Goal: Information Seeking & Learning: Learn about a topic

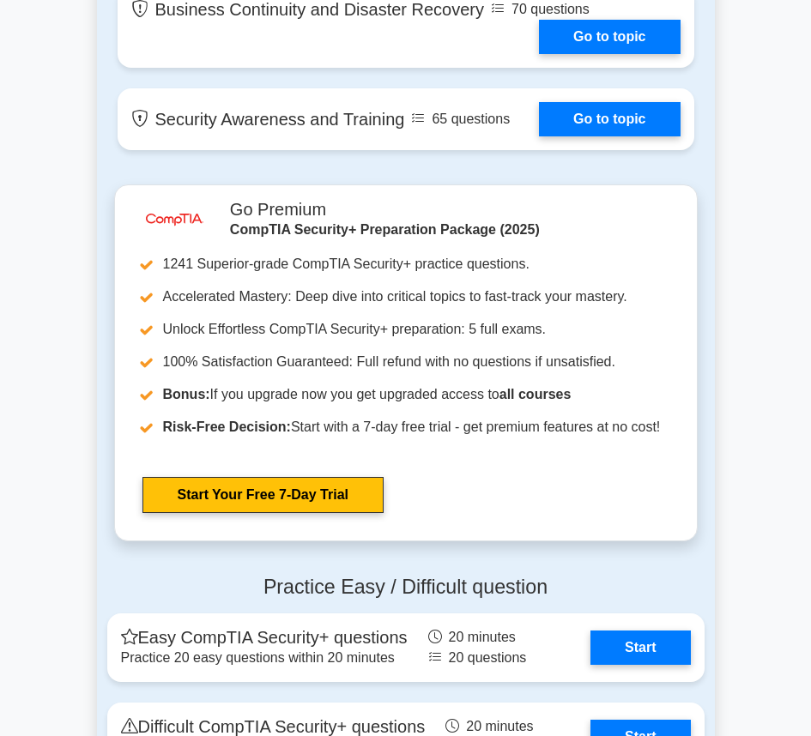
scroll to position [3603, 0]
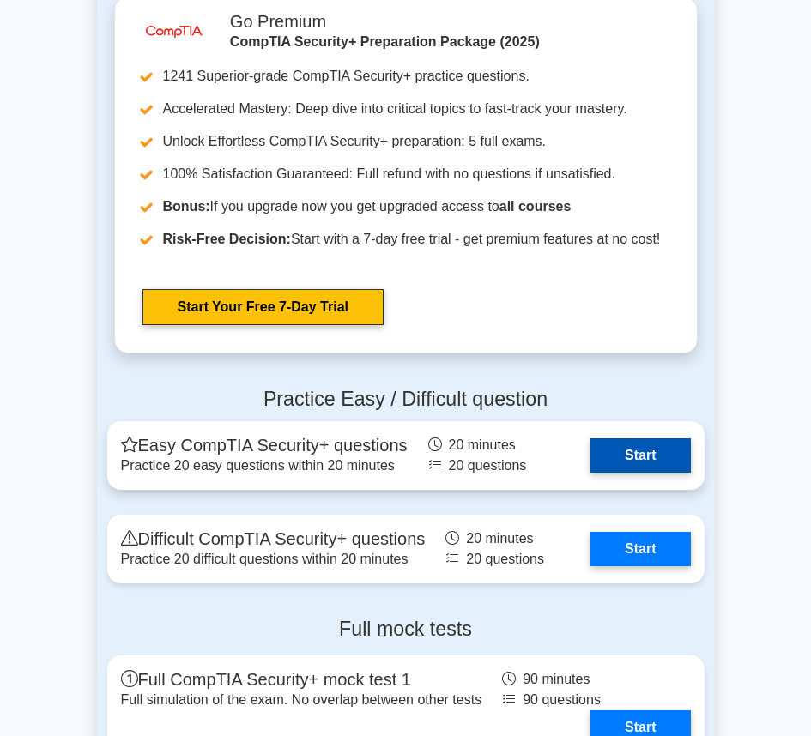
click at [649, 454] on link "Start" at bounding box center [640, 455] width 100 height 34
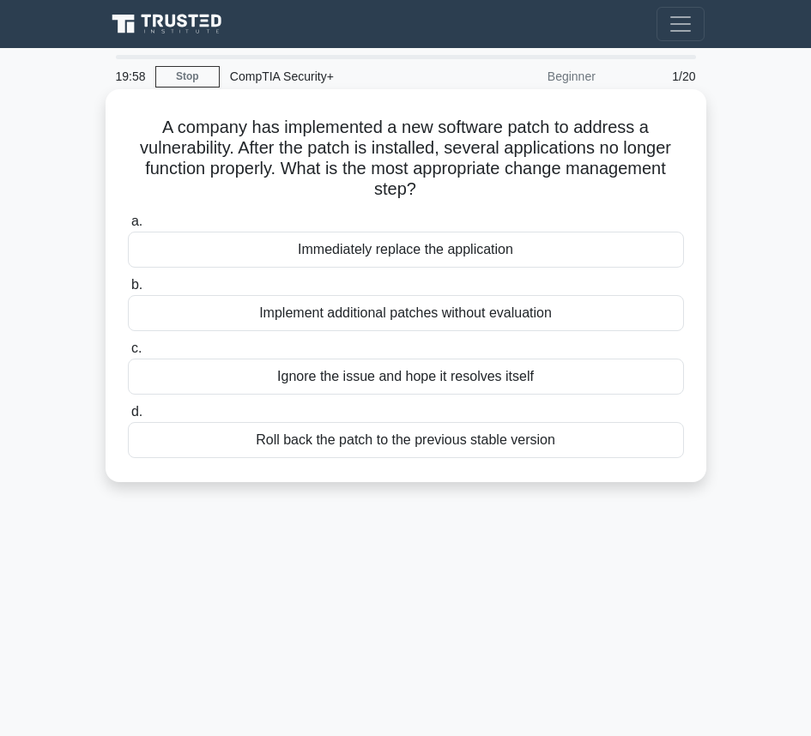
drag, startPoint x: 283, startPoint y: 130, endPoint x: 617, endPoint y: 202, distance: 341.4
click at [617, 202] on div "A company has implemented a new software patch to address a vulnerability. Afte…" at bounding box center [405, 285] width 587 height 379
click at [447, 172] on h5 "A company has implemented a new software patch to address a vulnerability. Afte…" at bounding box center [405, 159] width 559 height 84
drag, startPoint x: 232, startPoint y: 146, endPoint x: 486, endPoint y: 190, distance: 258.7
click at [486, 190] on h5 "A company has implemented a new software patch to address a vulnerability. Afte…" at bounding box center [405, 159] width 559 height 84
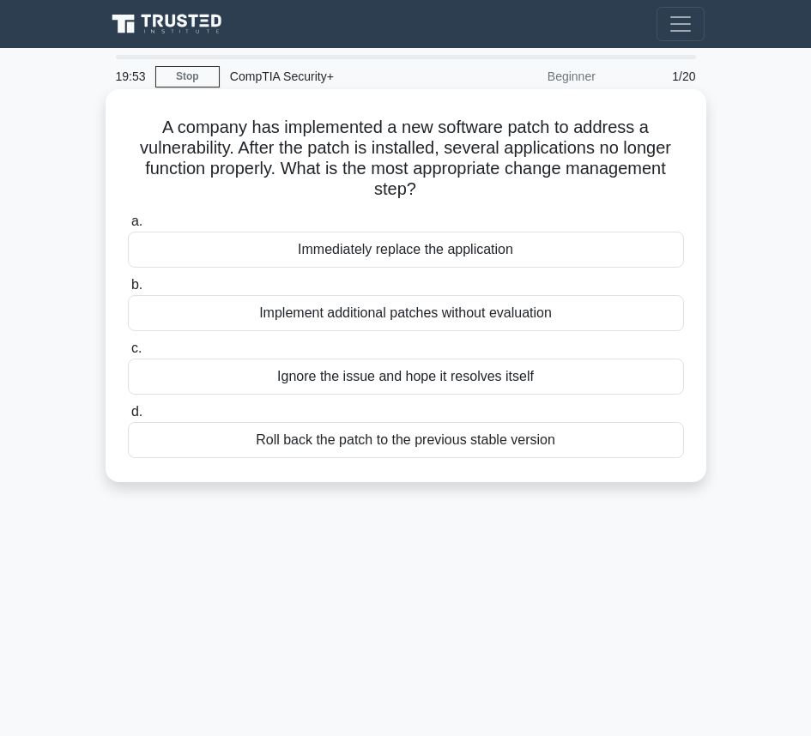
click at [486, 190] on h5 "A company has implemented a new software patch to address a vulnerability. Afte…" at bounding box center [405, 159] width 559 height 84
drag, startPoint x: 306, startPoint y: 160, endPoint x: 530, endPoint y: 186, distance: 225.5
click at [530, 186] on h5 "A company has implemented a new software patch to address a vulnerability. Afte…" at bounding box center [405, 159] width 559 height 84
click at [441, 441] on div "Roll back the patch to the previous stable version" at bounding box center [406, 440] width 556 height 36
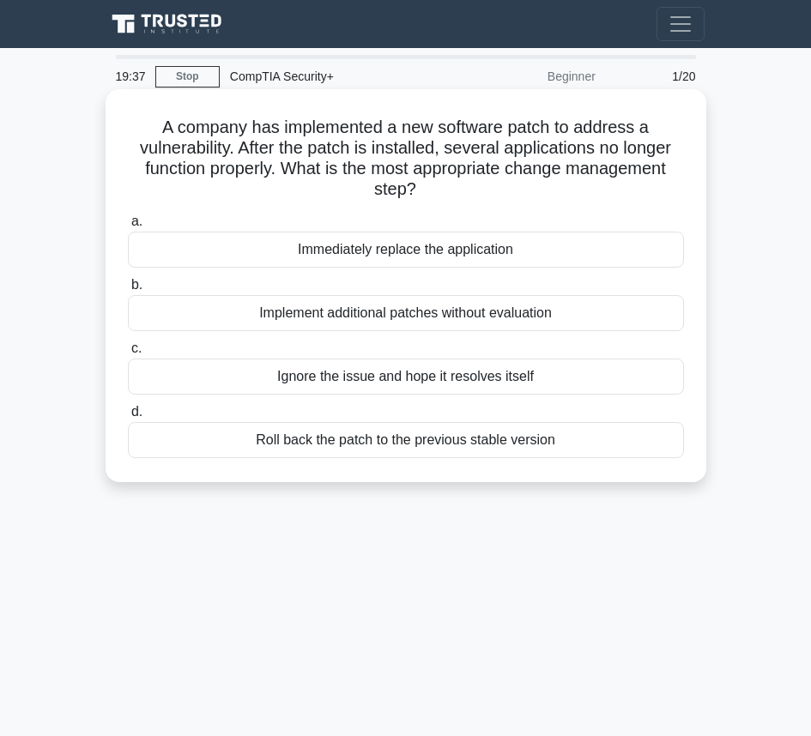
click at [128, 418] on input "d. Roll back the patch to the previous stable version" at bounding box center [128, 412] width 0 height 11
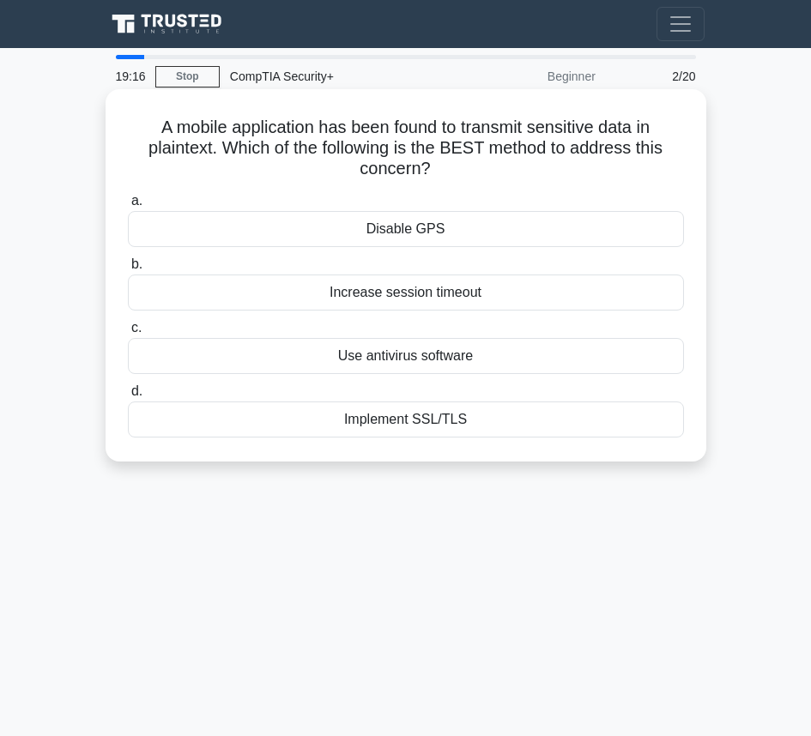
drag, startPoint x: 160, startPoint y: 128, endPoint x: 527, endPoint y: 166, distance: 368.2
click at [527, 166] on h5 "A mobile application has been found to transmit sensitive data in plaintext. Wh…" at bounding box center [405, 148] width 559 height 63
drag, startPoint x: 226, startPoint y: 139, endPoint x: 623, endPoint y: 165, distance: 397.2
click at [623, 165] on h5 "A mobile application has been found to transmit sensitive data in plaintext. Wh…" at bounding box center [405, 148] width 559 height 63
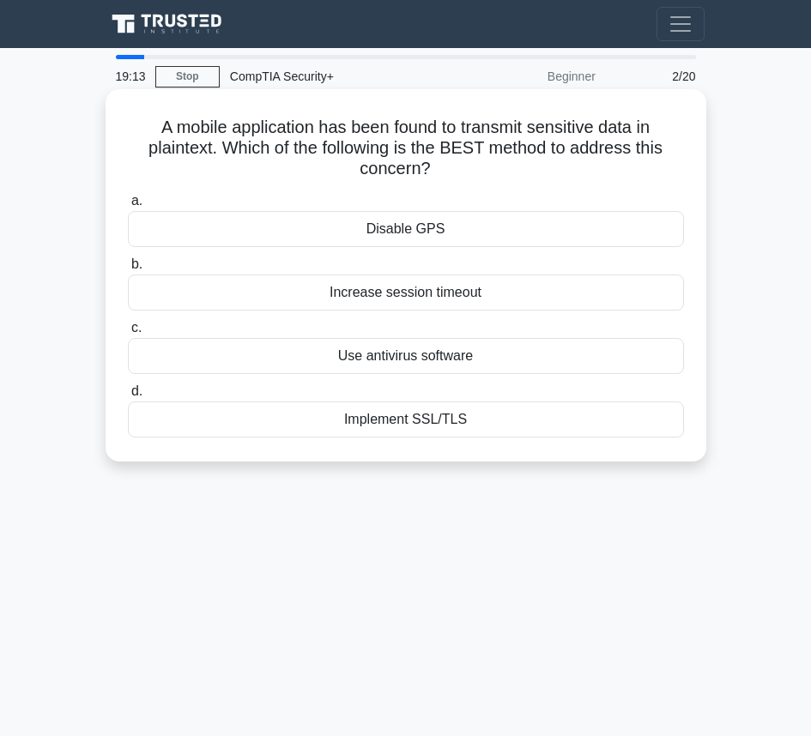
click at [623, 165] on h5 "A mobile application has been found to transmit sensitive data in plaintext. Wh…" at bounding box center [405, 148] width 559 height 63
click at [553, 416] on div "Implement SSL/TLS" at bounding box center [406, 419] width 556 height 36
click at [128, 397] on input "d. Implement SSL/TLS" at bounding box center [128, 391] width 0 height 11
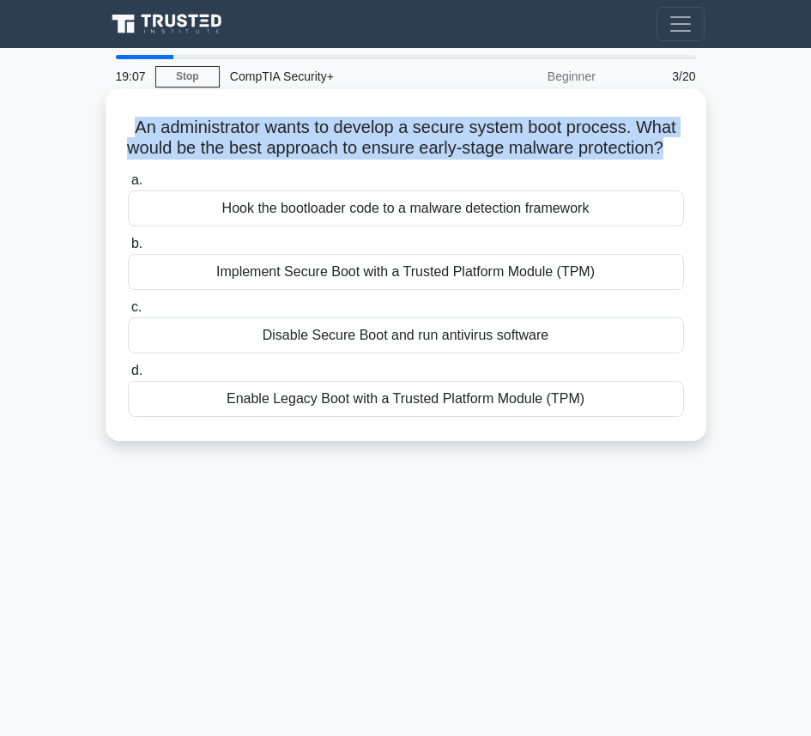
drag, startPoint x: 126, startPoint y: 128, endPoint x: 696, endPoint y: 144, distance: 569.8
click at [696, 144] on div "An administrator wants to develop a secure system boot process. What would be t…" at bounding box center [405, 265] width 587 height 338
click at [585, 144] on h5 "An administrator wants to develop a secure system boot process. What would be t…" at bounding box center [405, 138] width 559 height 43
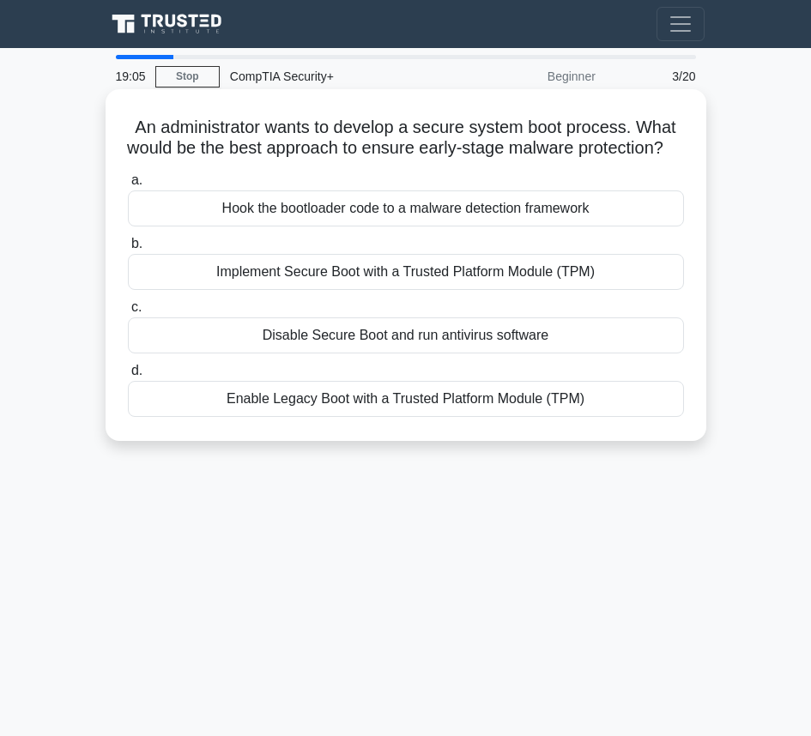
drag, startPoint x: 521, startPoint y: 130, endPoint x: 651, endPoint y: 162, distance: 134.2
click at [651, 160] on h5 "An administrator wants to develop a secure system boot process. What would be t…" at bounding box center [405, 138] width 559 height 43
drag, startPoint x: 395, startPoint y: 149, endPoint x: 673, endPoint y: 149, distance: 277.9
click at [673, 149] on h5 "An administrator wants to develop a secure system boot process. What would be t…" at bounding box center [405, 138] width 559 height 43
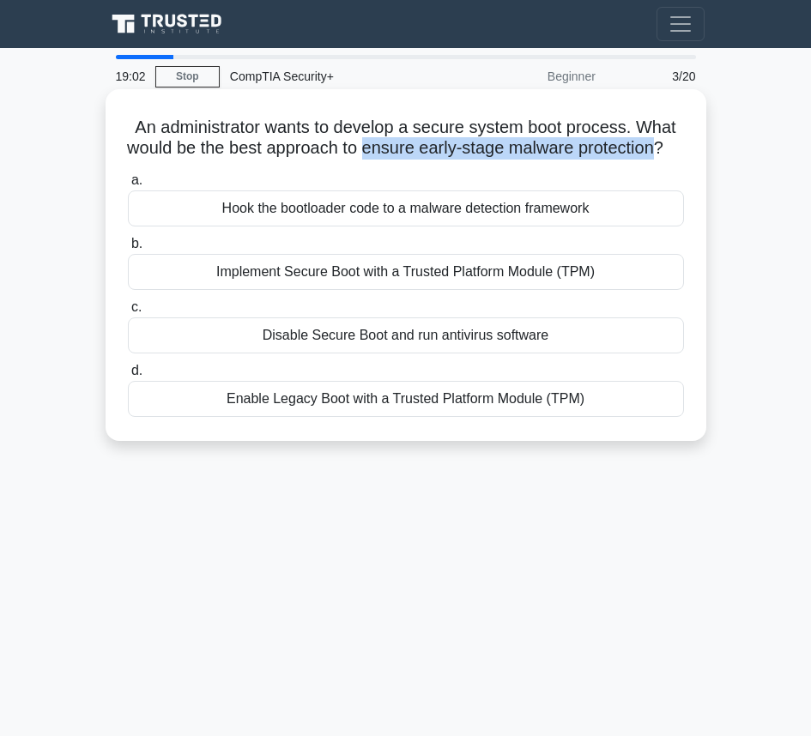
click at [600, 148] on h5 "An administrator wants to develop a secure system boot process. What would be t…" at bounding box center [405, 138] width 559 height 43
click at [510, 290] on div "Implement Secure Boot with a Trusted Platform Module (TPM)" at bounding box center [406, 272] width 556 height 36
click at [128, 250] on input "b. Implement Secure Boot with a Trusted Platform Module (TPM)" at bounding box center [128, 243] width 0 height 11
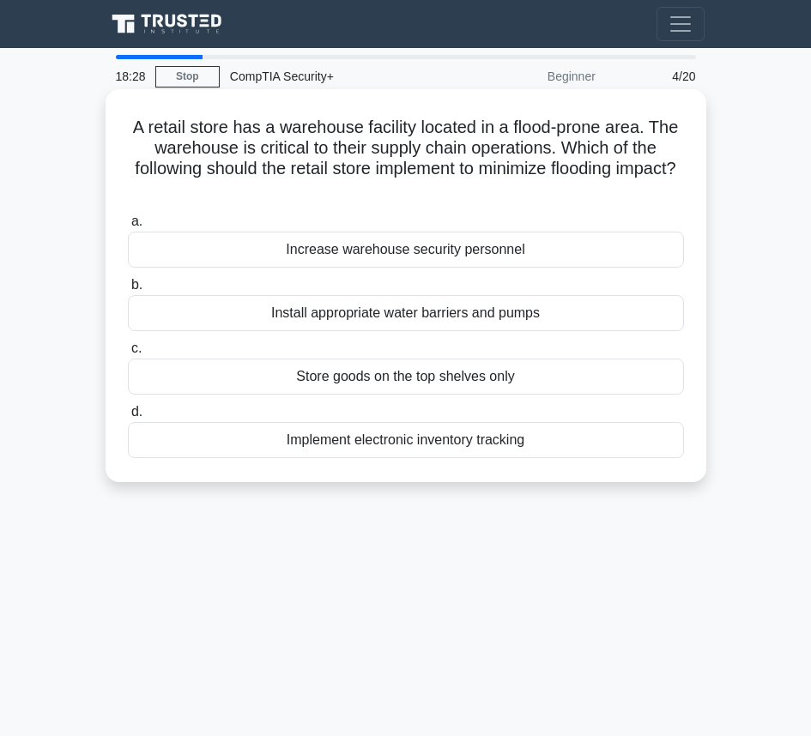
click at [446, 320] on div "Install appropriate water barriers and pumps" at bounding box center [406, 313] width 556 height 36
click at [128, 291] on input "b. Install appropriate water barriers and pumps" at bounding box center [128, 285] width 0 height 11
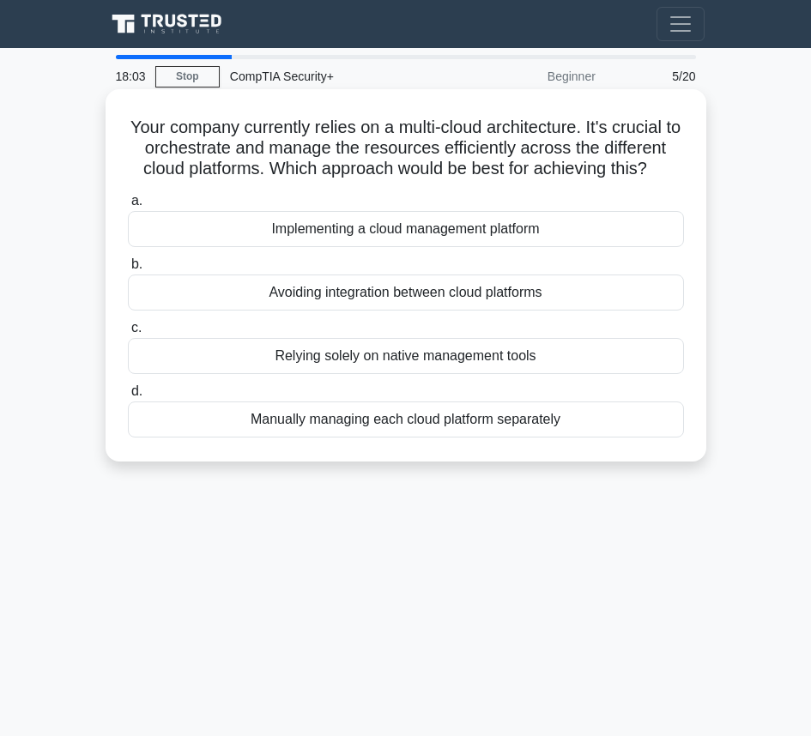
click at [389, 225] on div "Implementing a cloud management platform" at bounding box center [406, 229] width 556 height 36
click at [128, 207] on input "a. Implementing a cloud management platform" at bounding box center [128, 201] width 0 height 11
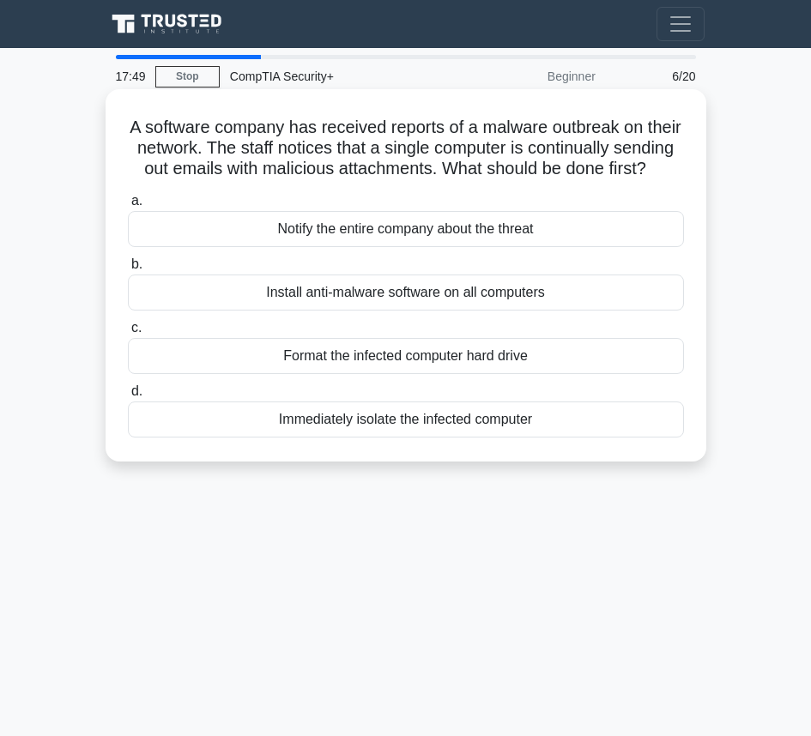
click at [425, 438] on div "Immediately isolate the infected computer" at bounding box center [406, 419] width 556 height 36
click at [128, 397] on input "d. Immediately isolate the infected computer" at bounding box center [128, 391] width 0 height 11
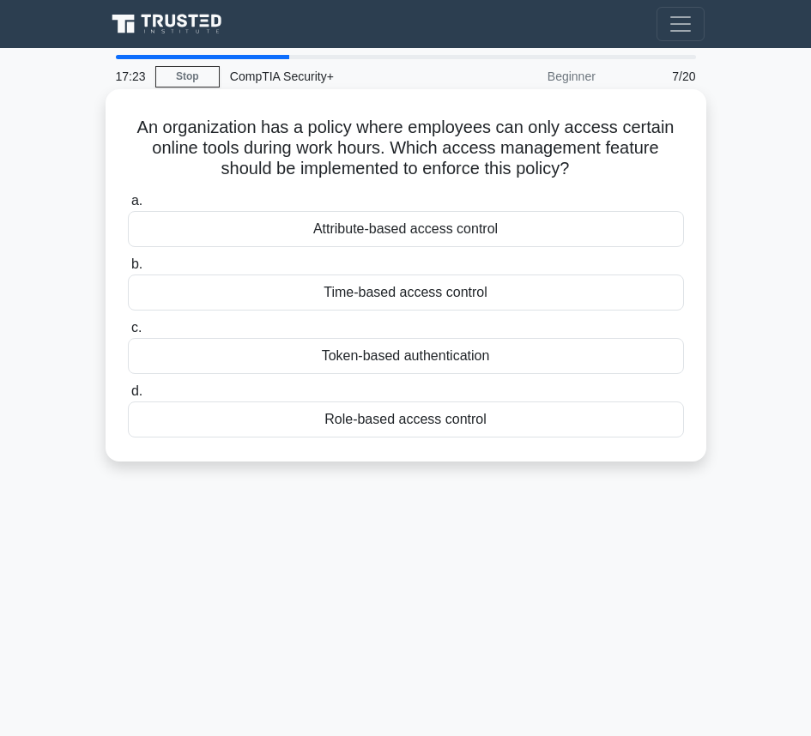
click at [383, 430] on div "Role-based access control" at bounding box center [406, 419] width 556 height 36
click at [128, 397] on input "d. Role-based access control" at bounding box center [128, 391] width 0 height 11
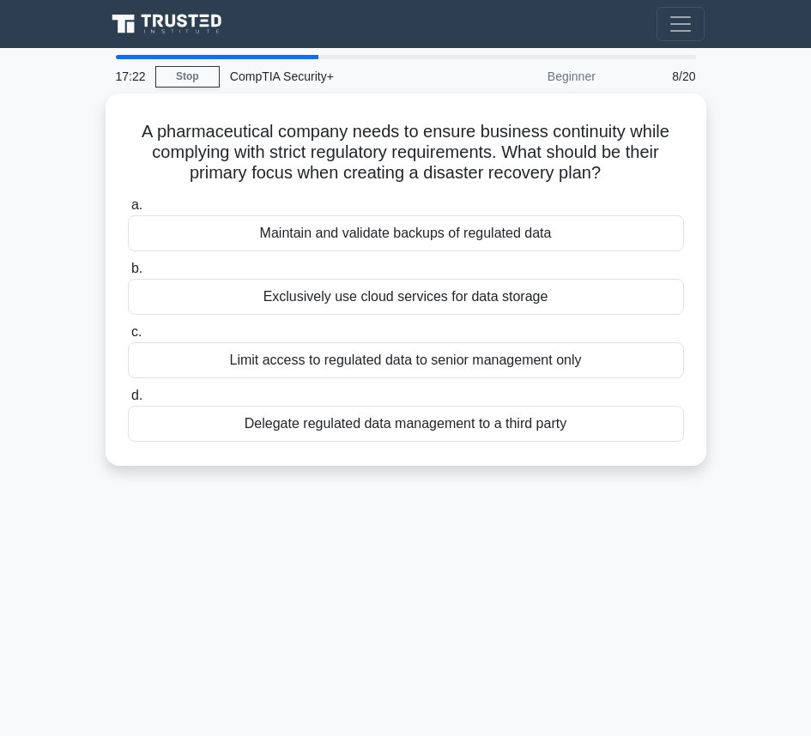
click at [363, 627] on div "17:22 Stop CompTIA Security+ Beginner 8/20 A pharmaceutical company needs to en…" at bounding box center [406, 484] width 618 height 858
click at [735, 417] on main "16:54 Stop CompTIA Security+ Beginner 8/20 A pharmaceutical company needs to en…" at bounding box center [405, 484] width 811 height 872
click at [747, 341] on main "16:52 Stop CompTIA Security+ Beginner 8/20 A pharmaceutical company needs to en…" at bounding box center [405, 484] width 811 height 872
click at [421, 505] on div "16:51 Stop CompTIA Security+ Beginner 8/20 A pharmaceutical company needs to en…" at bounding box center [406, 484] width 618 height 858
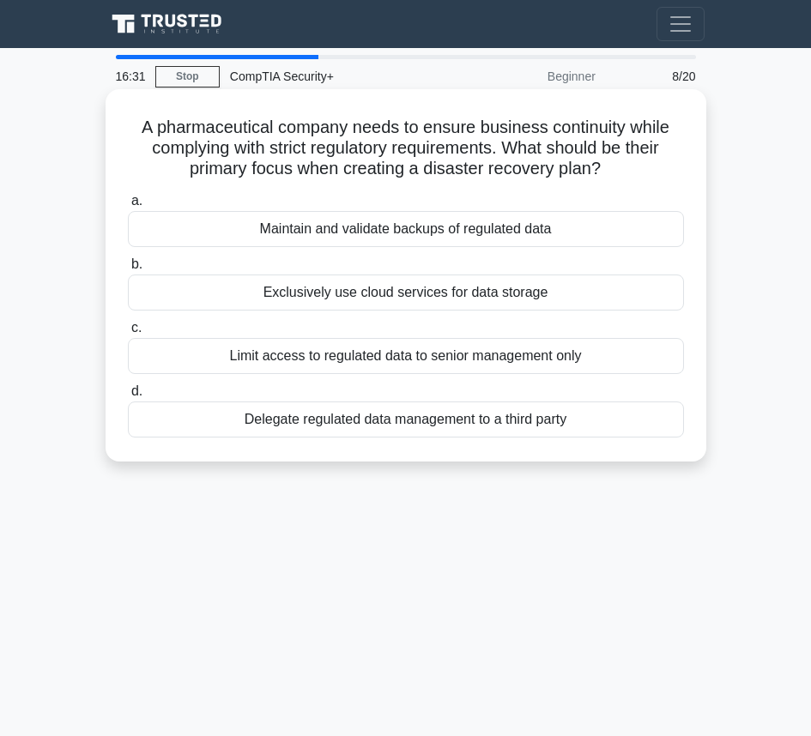
click at [553, 230] on div "Maintain and validate backups of regulated data" at bounding box center [406, 229] width 556 height 36
click at [128, 207] on input "a. Maintain and validate backups of regulated data" at bounding box center [128, 201] width 0 height 11
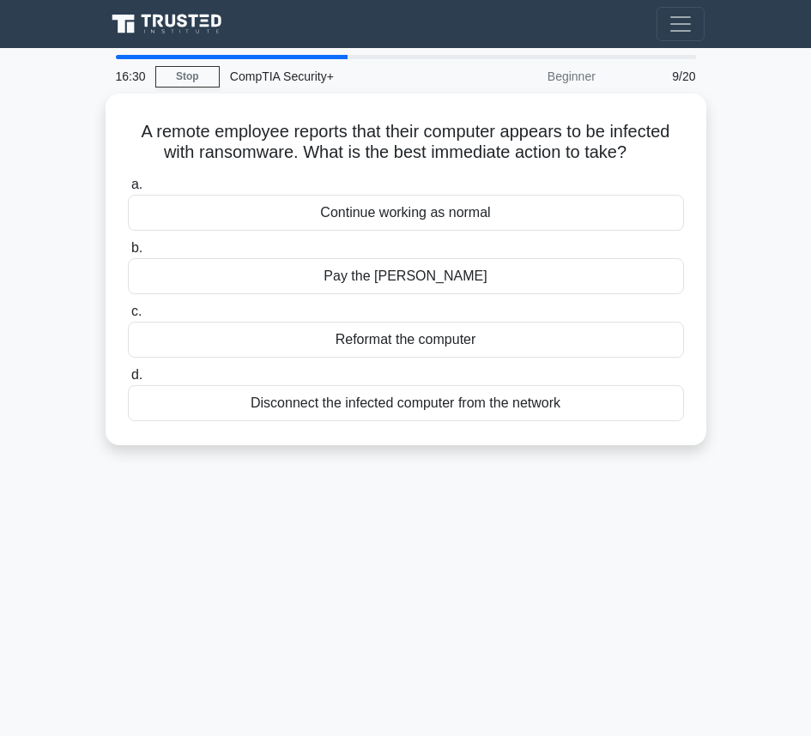
click at [416, 581] on div "16:30 Stop CompTIA Security+ Beginner 9/20 A remote employee reports that their…" at bounding box center [406, 484] width 618 height 858
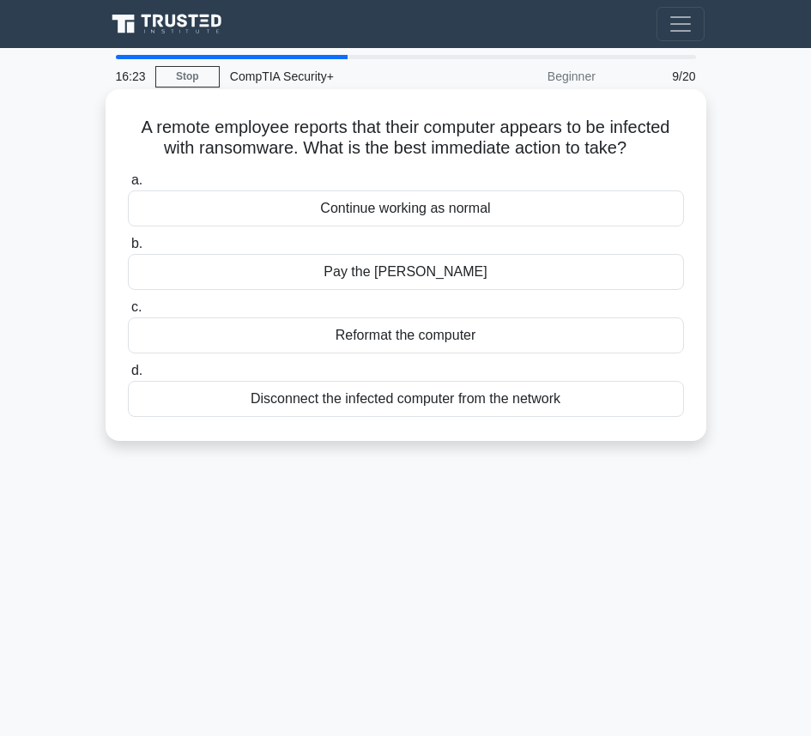
click at [462, 401] on div "Disconnect the infected computer from the network" at bounding box center [406, 399] width 556 height 36
click at [128, 377] on input "d. Disconnect the infected computer from the network" at bounding box center [128, 370] width 0 height 11
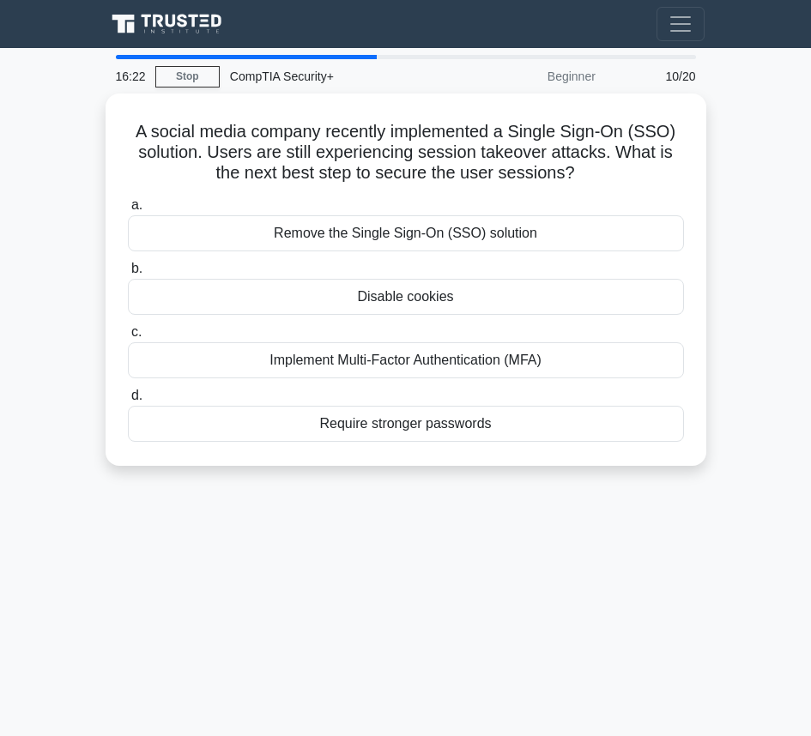
click at [421, 603] on div "16:22 Stop CompTIA Security+ Beginner 10/20 A social media company recently imp…" at bounding box center [406, 484] width 618 height 858
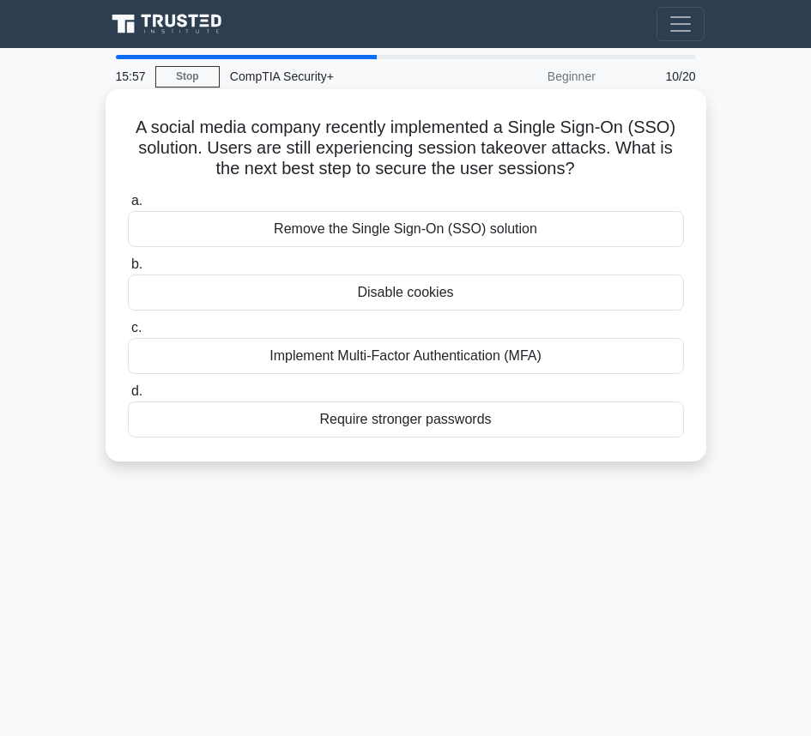
click at [505, 353] on div "Implement Multi-Factor Authentication (MFA)" at bounding box center [406, 356] width 556 height 36
click at [128, 334] on input "c. Implement Multi-Factor Authentication (MFA)" at bounding box center [128, 328] width 0 height 11
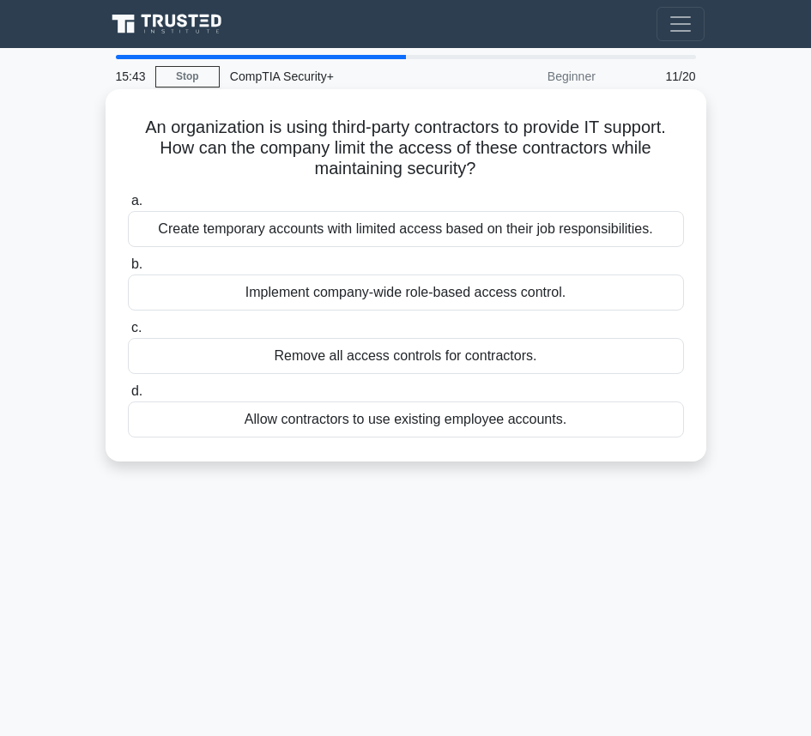
click at [529, 227] on div "Create temporary accounts with limited access based on their job responsibiliti…" at bounding box center [406, 229] width 556 height 36
click at [128, 207] on input "a. Create temporary accounts with limited access based on their job responsibil…" at bounding box center [128, 201] width 0 height 11
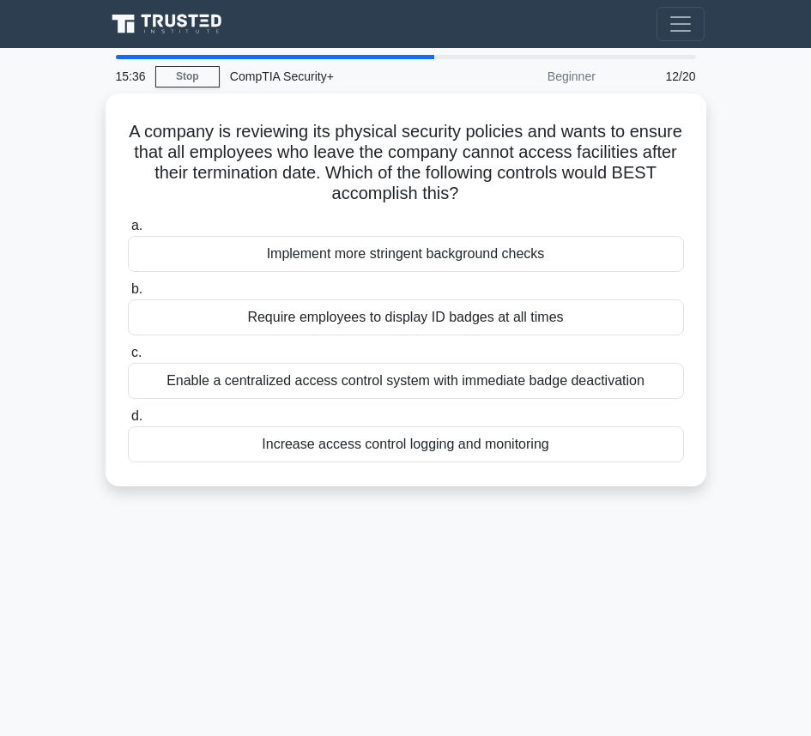
click at [398, 594] on div "15:36 Stop CompTIA Security+ Beginner 12/20 A company is reviewing its physical…" at bounding box center [406, 484] width 618 height 858
click at [330, 644] on div "15:23 Stop CompTIA Security+ Beginner 12/20 A company is reviewing its physical…" at bounding box center [406, 484] width 618 height 858
click at [389, 541] on div "15:16 Stop CompTIA Security+ Beginner 12/20 A company is reviewing its physical…" at bounding box center [406, 484] width 618 height 858
click at [350, 570] on div "14:49 Stop CompTIA Security+ Beginner 12/20 A company is reviewing its physical…" at bounding box center [406, 484] width 618 height 858
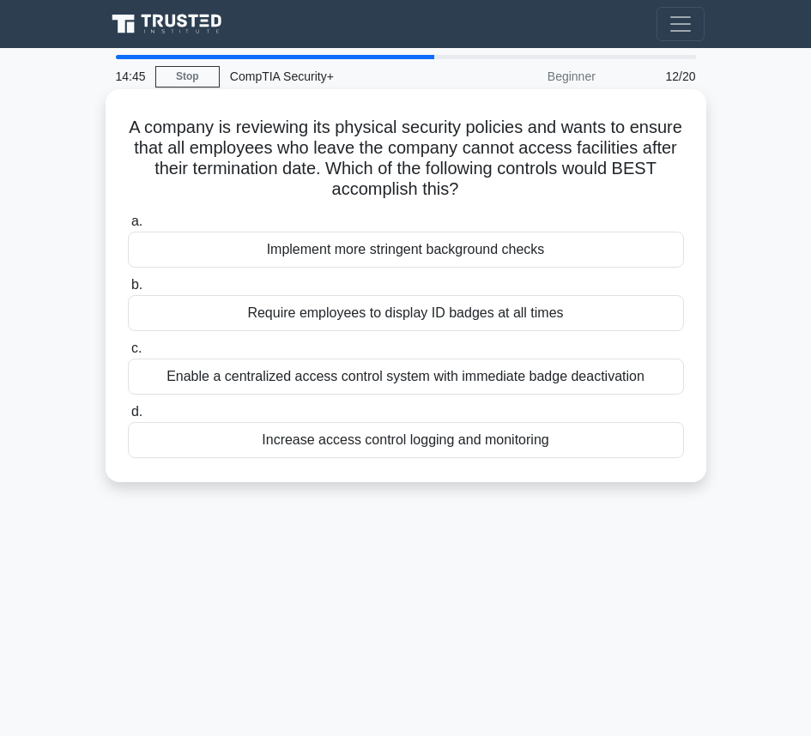
click at [540, 364] on div "Enable a centralized access control system with immediate badge deactivation" at bounding box center [406, 377] width 556 height 36
click at [128, 354] on input "c. Enable a centralized access control system with immediate badge deactivation" at bounding box center [128, 348] width 0 height 11
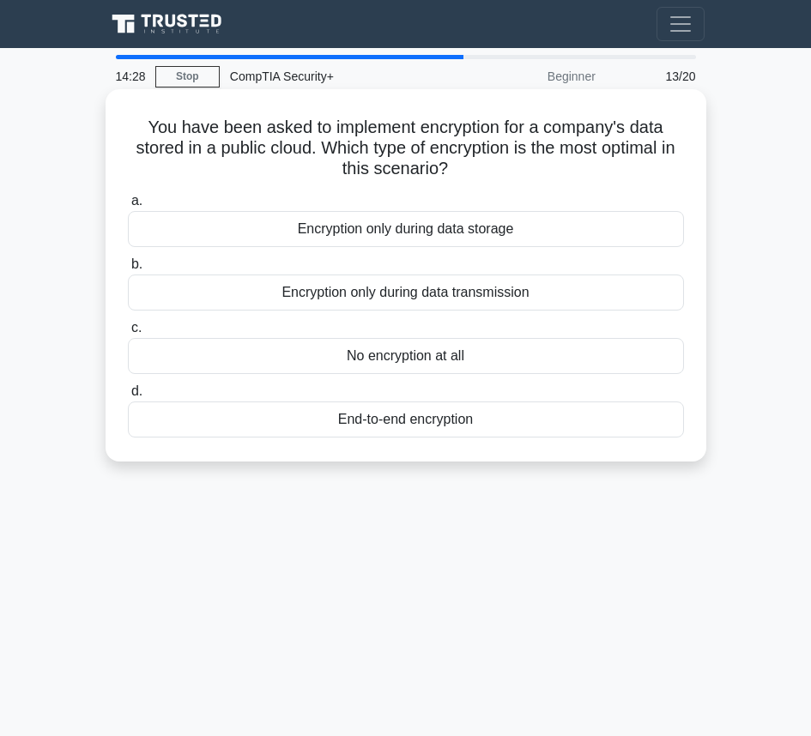
click at [425, 423] on div "End-to-end encryption" at bounding box center [406, 419] width 556 height 36
click at [128, 397] on input "d. End-to-end encryption" at bounding box center [128, 391] width 0 height 11
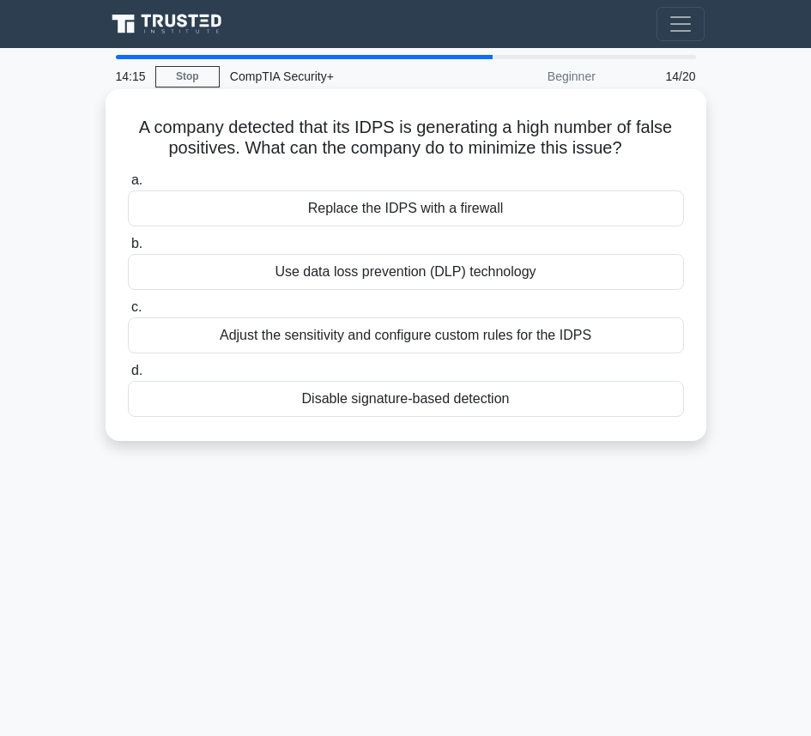
click at [374, 337] on div "Adjust the sensitivity and configure custom rules for the IDPS" at bounding box center [406, 335] width 556 height 36
click at [128, 313] on input "c. Adjust the sensitivity and configure custom rules for the IDPS" at bounding box center [128, 307] width 0 height 11
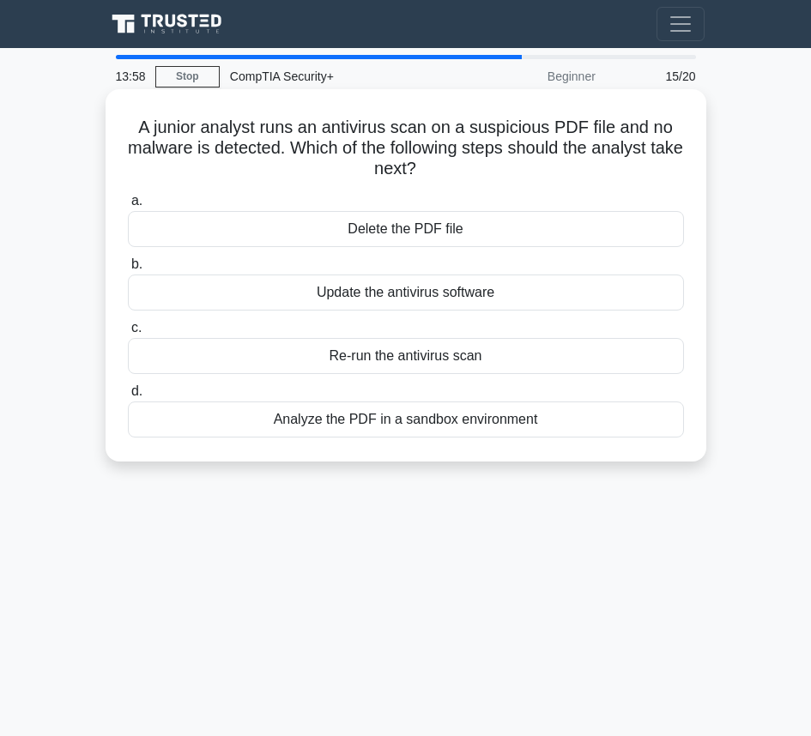
click at [451, 419] on div "Analyze the PDF in a sandbox environment" at bounding box center [406, 419] width 556 height 36
click at [128, 397] on input "d. Analyze the PDF in a sandbox environment" at bounding box center [128, 391] width 0 height 11
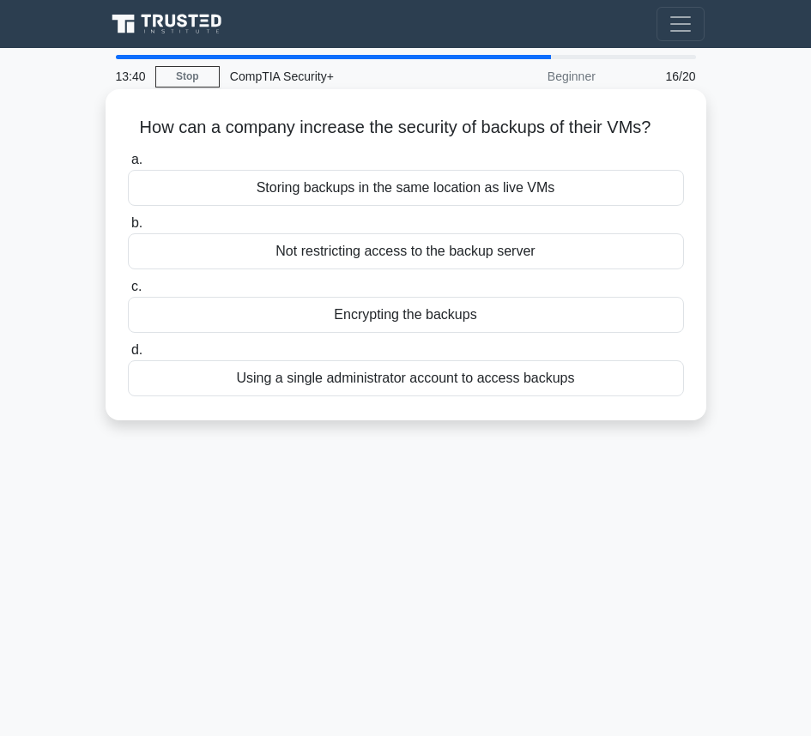
click at [491, 383] on div "Using a single administrator account to access backups" at bounding box center [406, 378] width 556 height 36
click at [128, 356] on input "d. Using a single administrator account to access backups" at bounding box center [128, 350] width 0 height 11
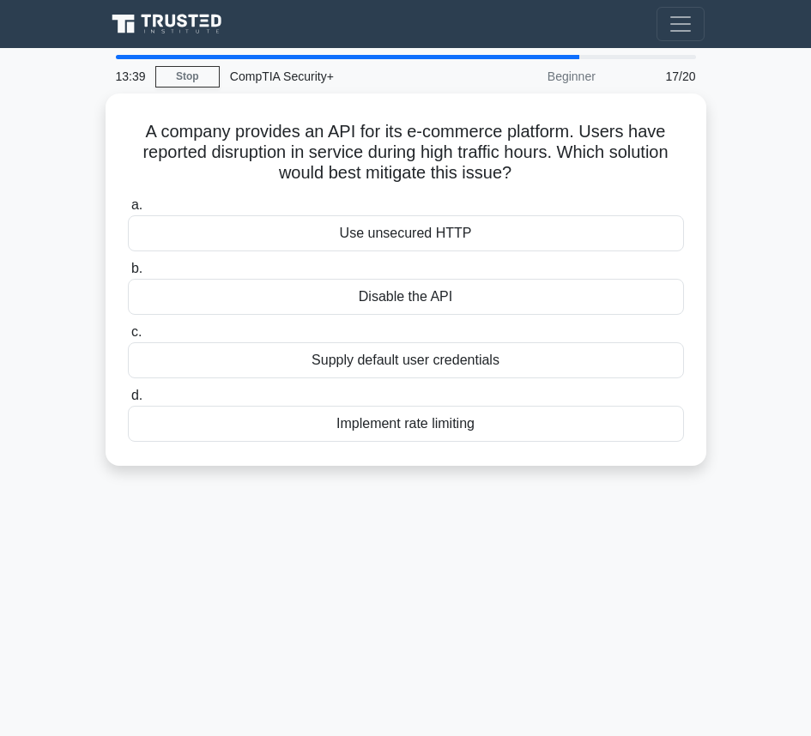
click at [412, 543] on div "13:39 Stop CompTIA Security+ Beginner 17/20 A company provides an API for its e…" at bounding box center [406, 484] width 618 height 858
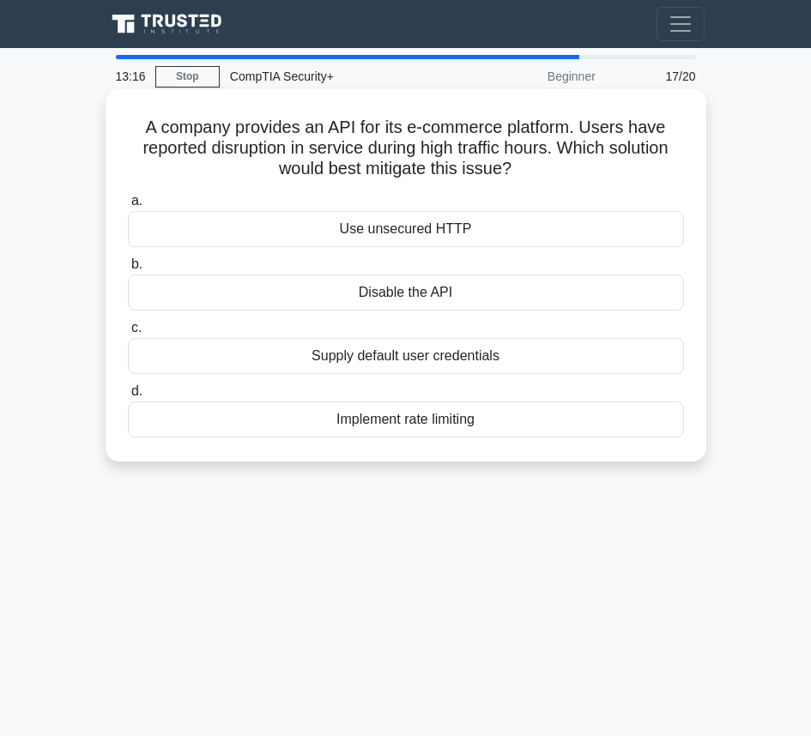
click at [446, 416] on div "Implement rate limiting" at bounding box center [406, 419] width 556 height 36
click at [128, 397] on input "d. Implement rate limiting" at bounding box center [128, 391] width 0 height 11
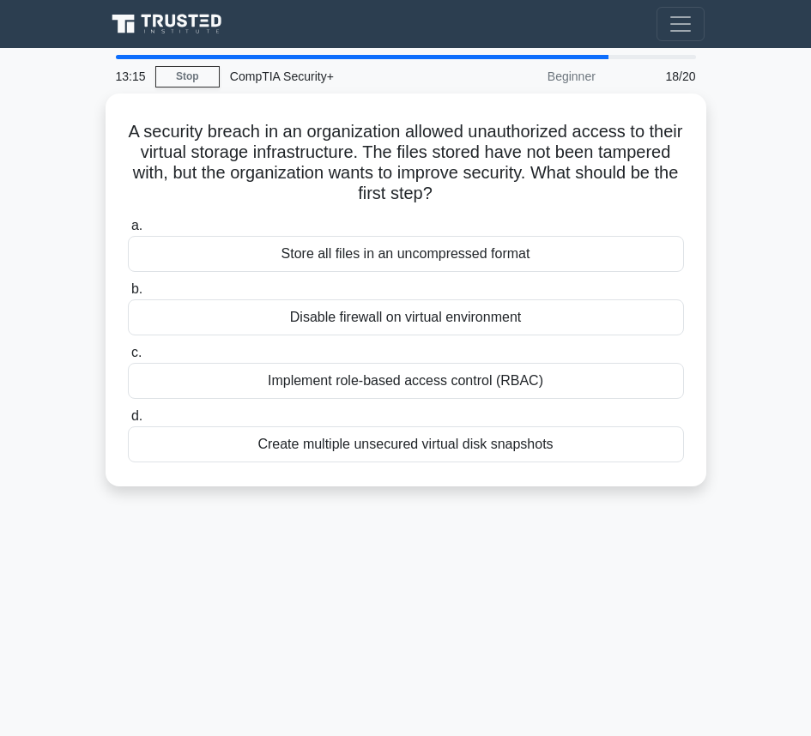
click at [327, 554] on div "13:15 Stop CompTIA Security+ Beginner 18/20 A security breach in an organizatio…" at bounding box center [406, 484] width 618 height 858
click at [394, 555] on div "12:33 Stop CompTIA Security+ Beginner 18/20 A security breach in an organizatio…" at bounding box center [406, 484] width 618 height 858
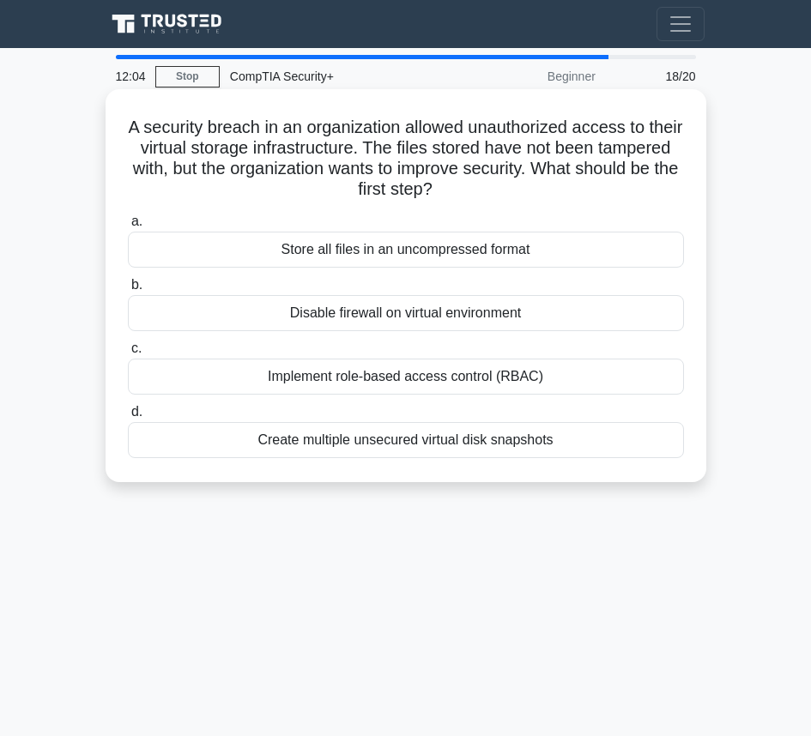
click at [419, 383] on div "Implement role-based access control (RBAC)" at bounding box center [406, 377] width 556 height 36
click at [128, 354] on input "c. Implement role-based access control (RBAC)" at bounding box center [128, 348] width 0 height 11
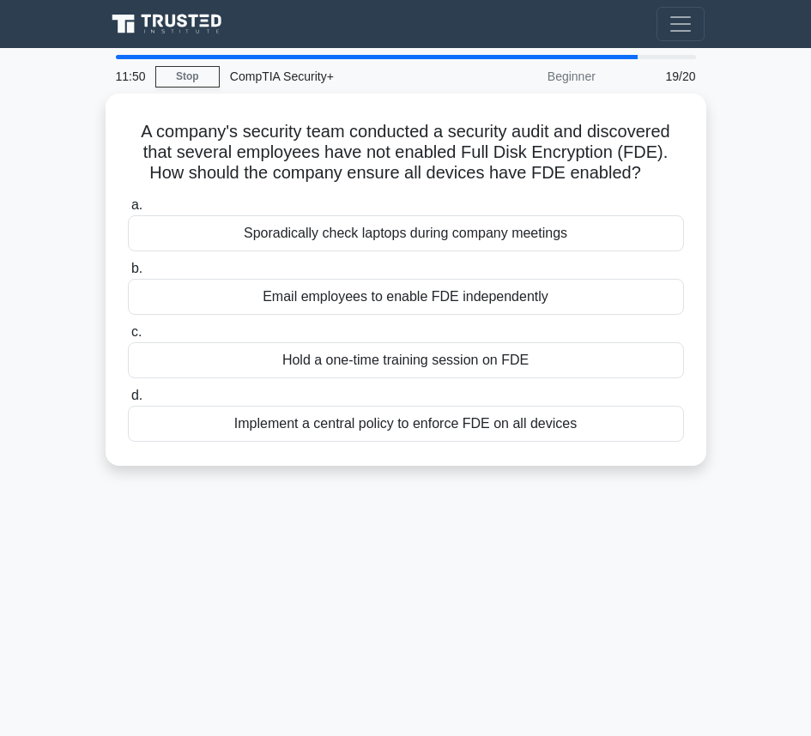
click at [370, 576] on div "11:50 Stop CompTIA Security+ Beginner 19/20 A company's security team conducted…" at bounding box center [406, 484] width 618 height 858
click at [359, 593] on div "11:47 Stop CompTIA Security+ Beginner 19/20 A company's security team conducted…" at bounding box center [406, 484] width 618 height 858
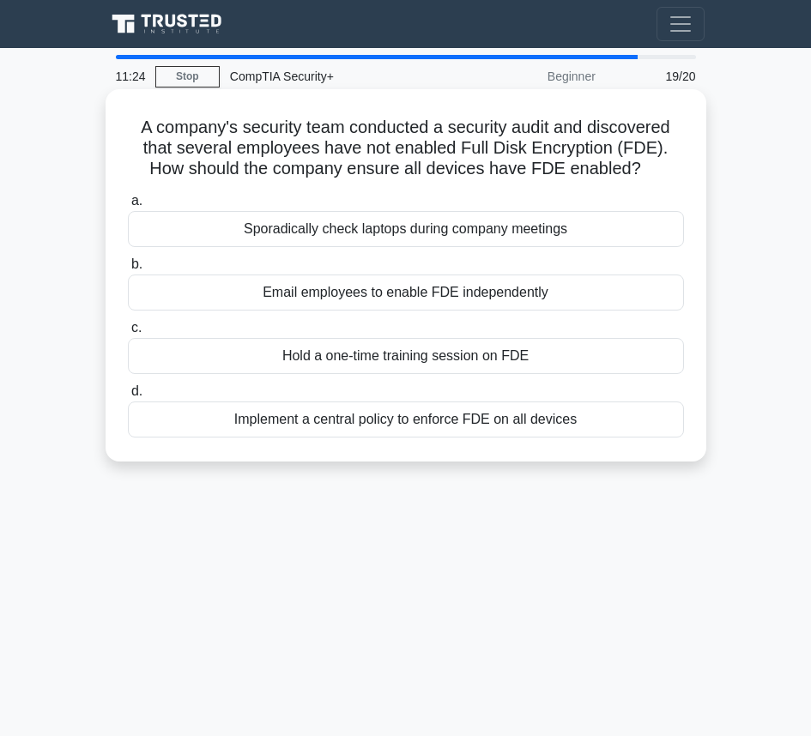
click at [425, 361] on div "Hold a one-time training session on FDE" at bounding box center [406, 356] width 556 height 36
click at [128, 334] on input "c. Hold a one-time training session on FDE" at bounding box center [128, 328] width 0 height 11
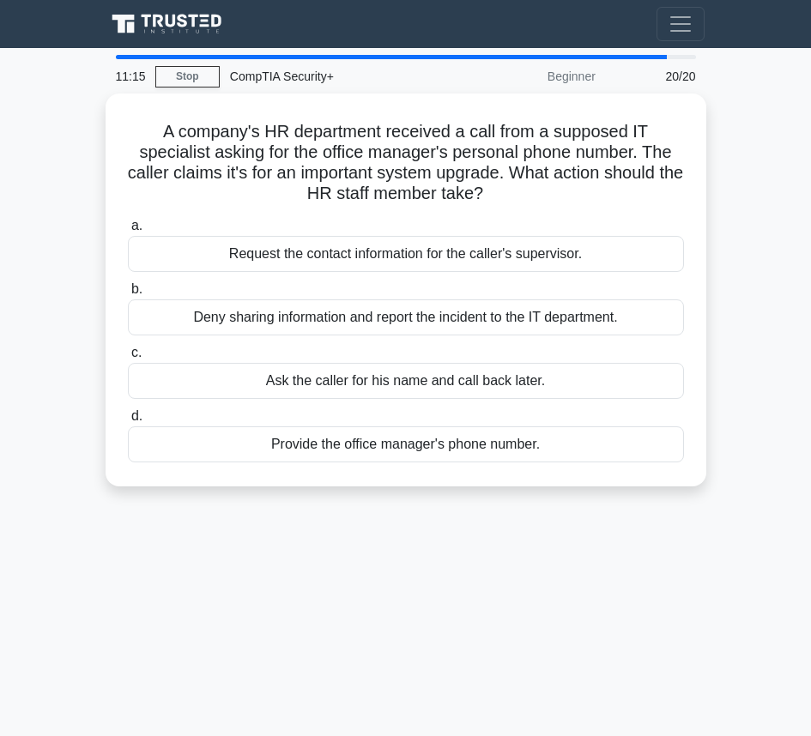
click at [52, 339] on main "11:15 Stop CompTIA Security+ Beginner 20/20 A company's HR department received …" at bounding box center [405, 484] width 811 height 872
click at [771, 282] on main "10:49 Stop CompTIA Security+ Beginner 20/20 A company's HR department received …" at bounding box center [405, 484] width 811 height 872
click at [740, 283] on main "10:36 Stop CompTIA Security+ Beginner 20/20 A company's HR department received …" at bounding box center [405, 484] width 811 height 872
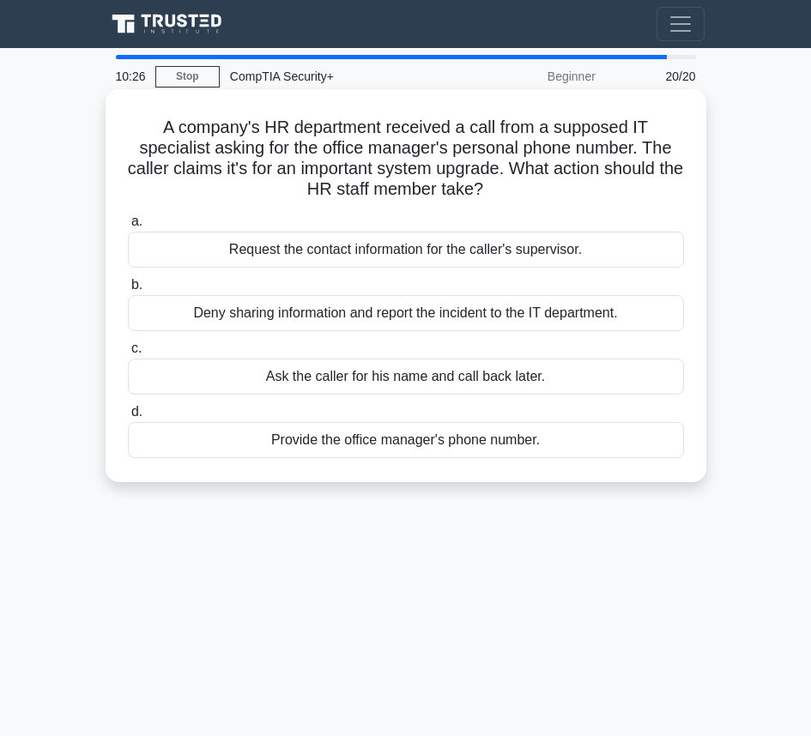
click at [582, 311] on div "Deny sharing information and report the incident to the IT department." at bounding box center [406, 313] width 556 height 36
click at [128, 291] on input "b. Deny sharing information and report the incident to the IT department." at bounding box center [128, 285] width 0 height 11
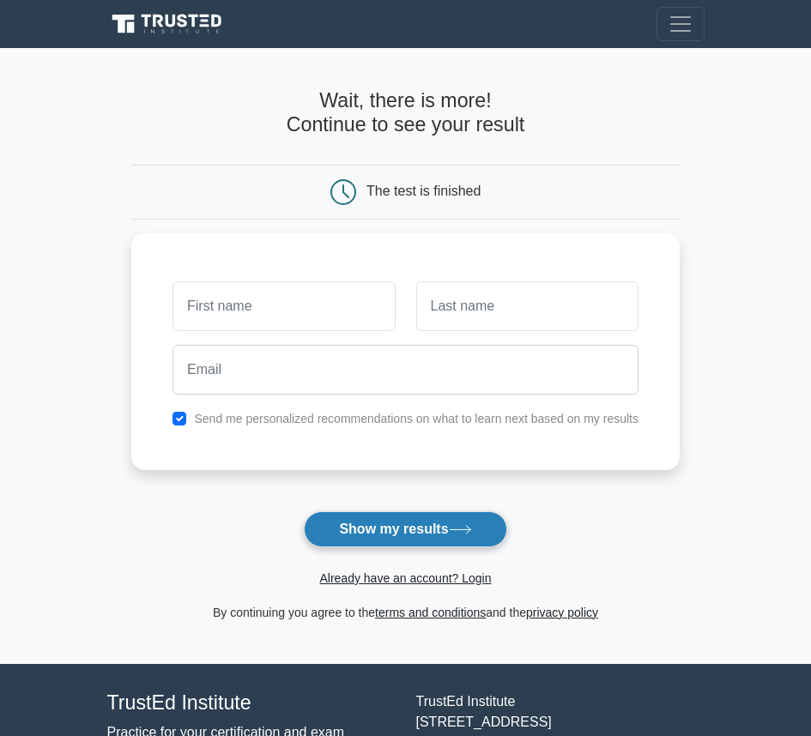
click at [402, 534] on button "Show my results" at bounding box center [405, 529] width 202 height 36
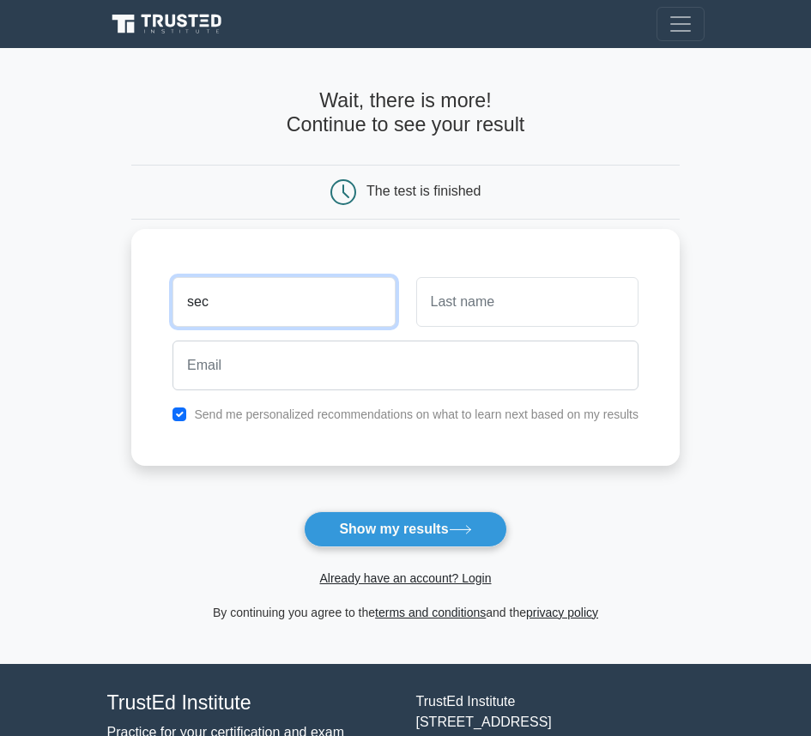
type input "sec"
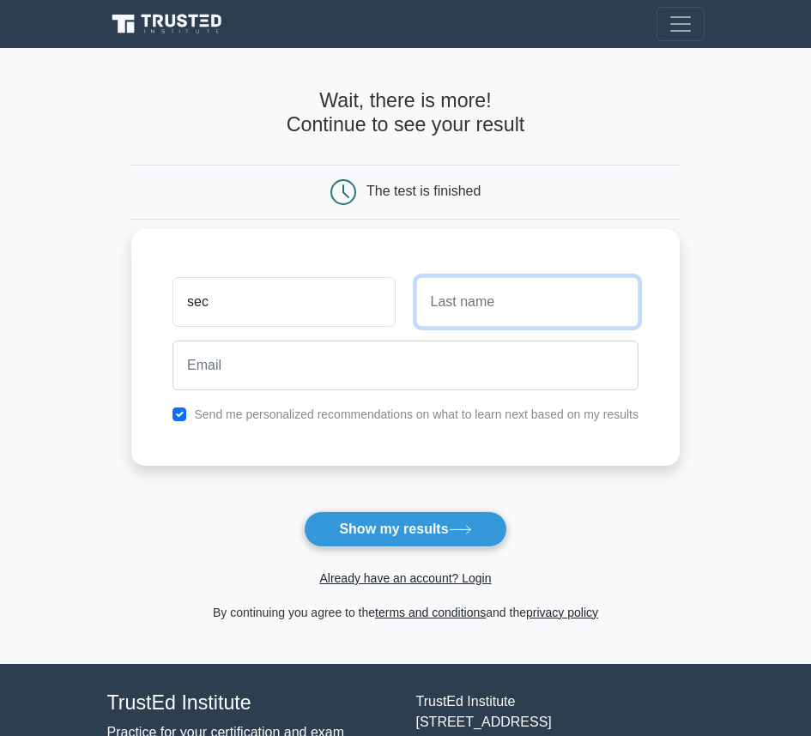
click at [540, 307] on input "text" at bounding box center [527, 302] width 222 height 50
type input "test"
click at [180, 412] on input "checkbox" at bounding box center [179, 414] width 14 height 14
checkbox input "false"
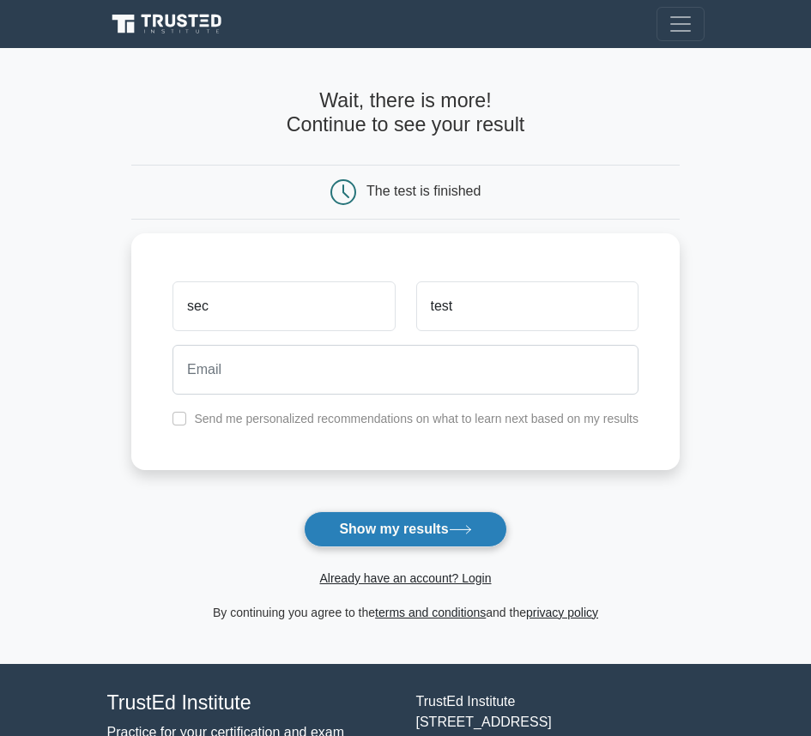
click at [418, 528] on button "Show my results" at bounding box center [405, 529] width 202 height 36
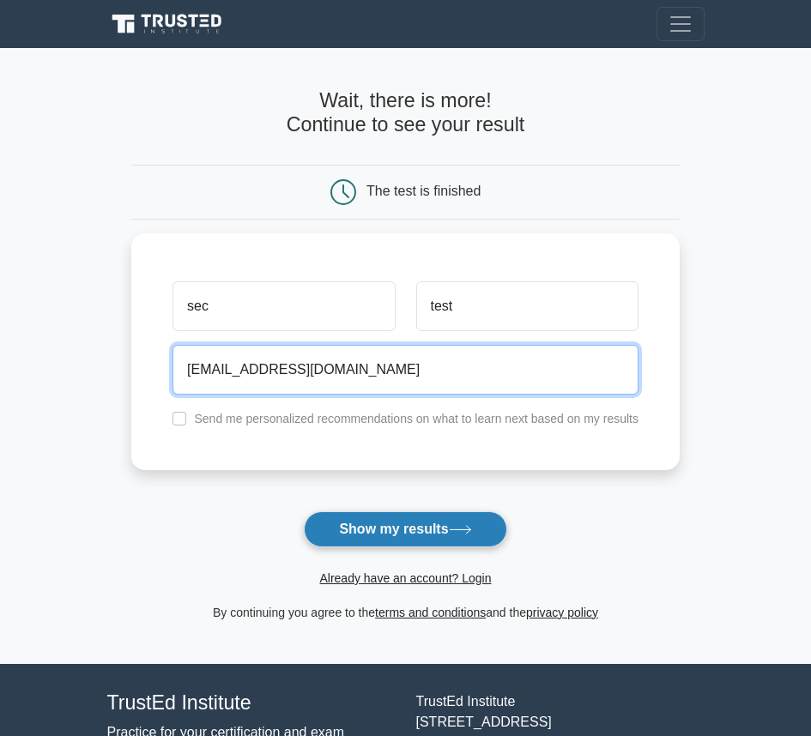
type input "test@test.com"
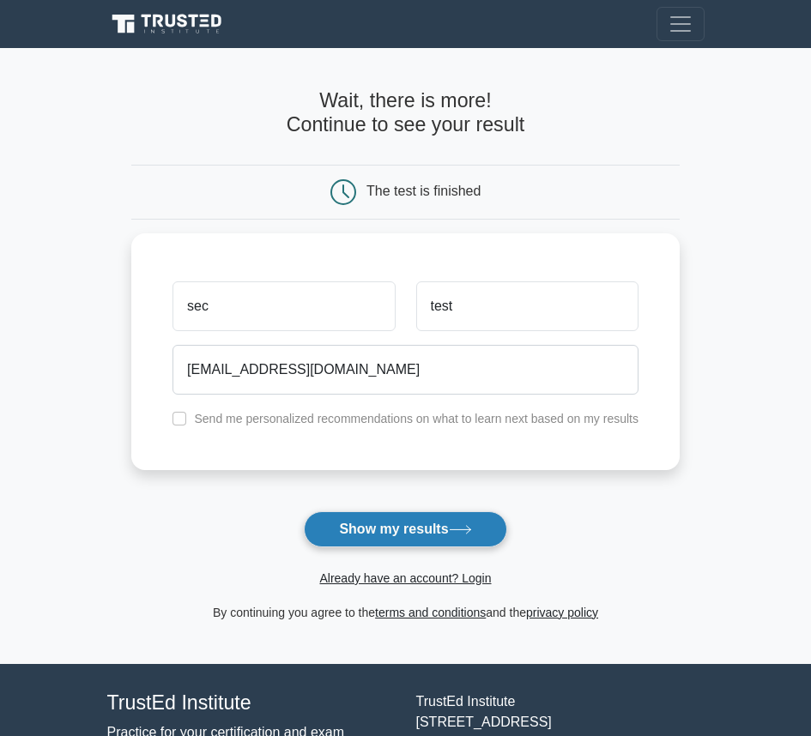
click at [461, 536] on button "Show my results" at bounding box center [405, 529] width 202 height 36
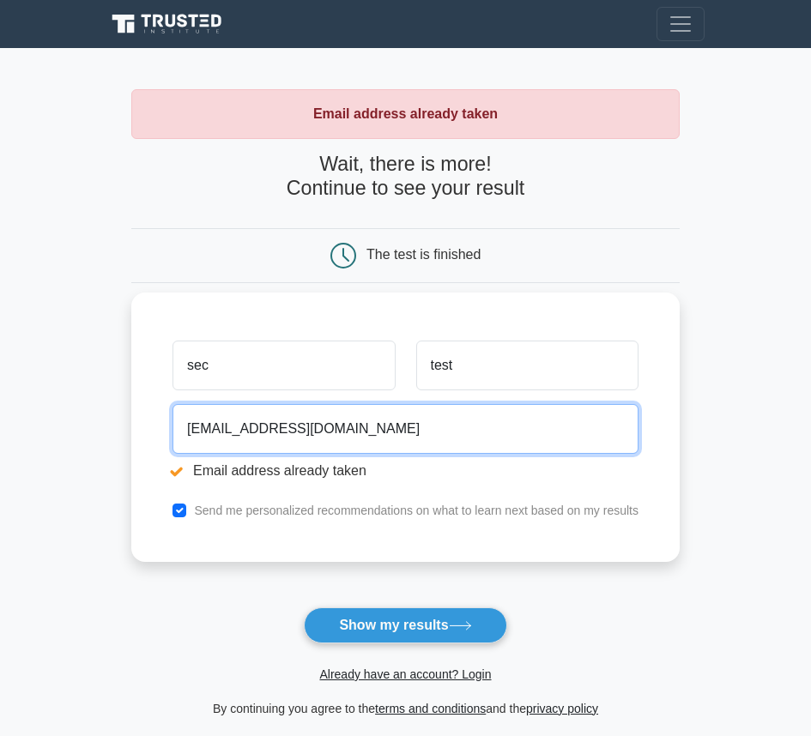
click at [343, 430] on input "[EMAIL_ADDRESS][DOMAIN_NAME]" at bounding box center [405, 429] width 466 height 50
click at [243, 431] on input "test@test.com" at bounding box center [405, 429] width 466 height 50
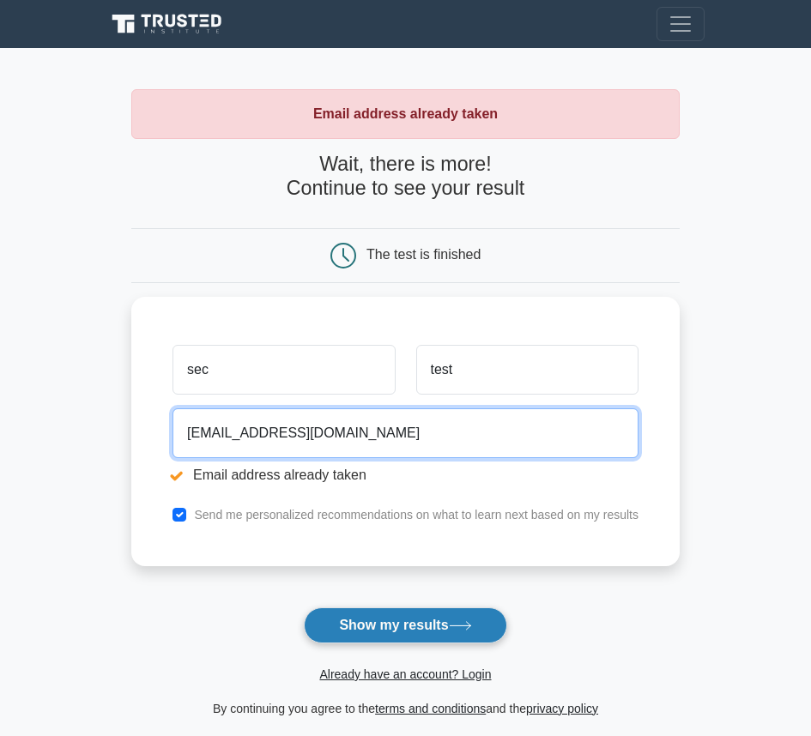
type input "test@tes2t.com"
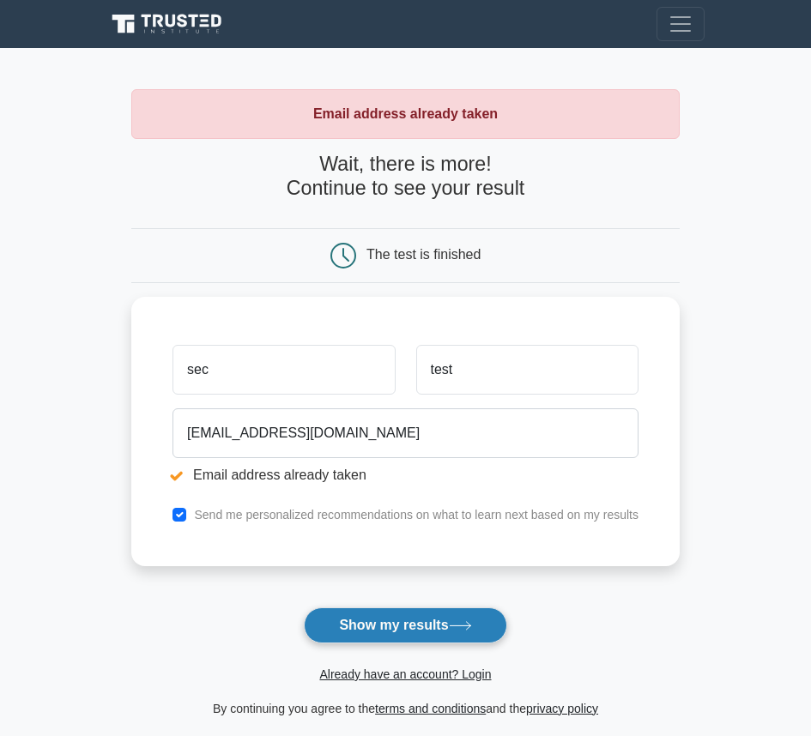
click at [410, 628] on button "Show my results" at bounding box center [405, 625] width 202 height 36
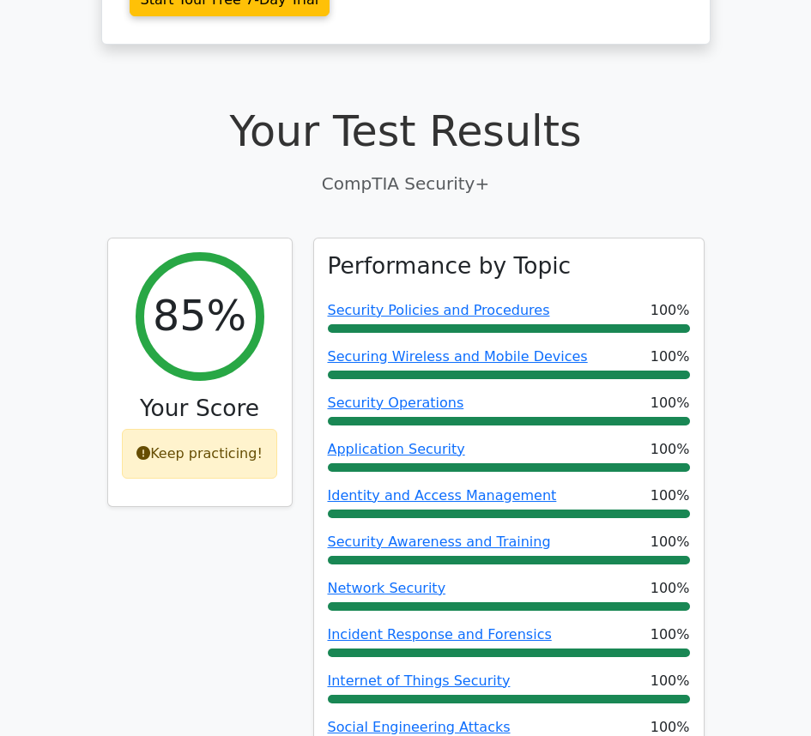
scroll to position [600, 0]
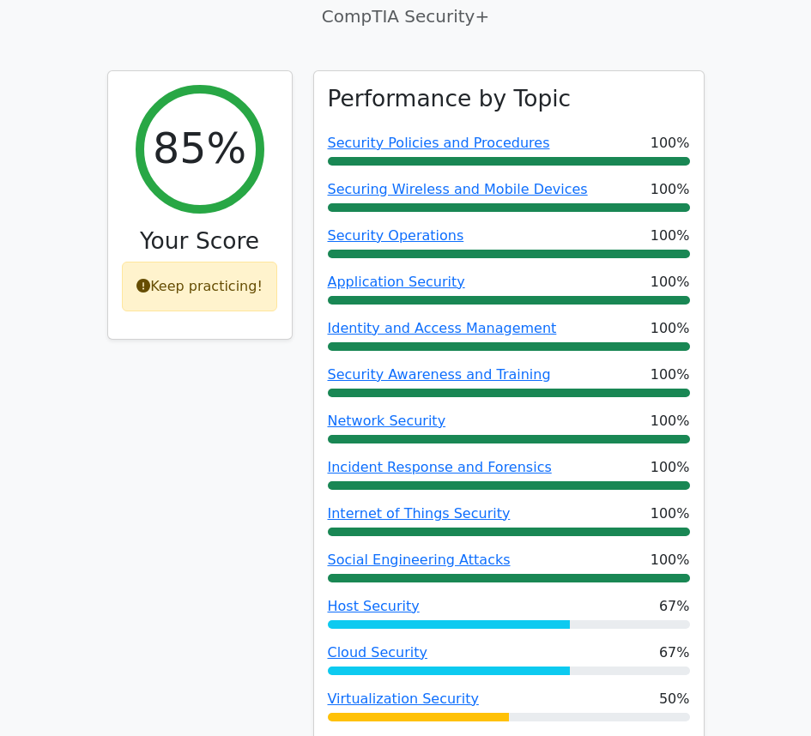
click at [209, 582] on div "85% Your Score Keep practicing!" at bounding box center [200, 420] width 206 height 700
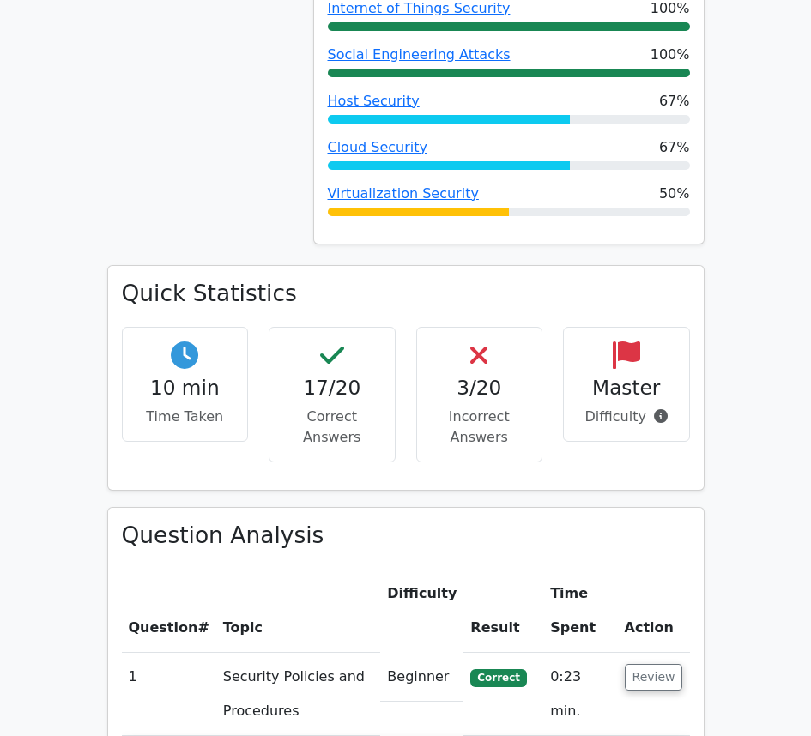
scroll to position [1115, 0]
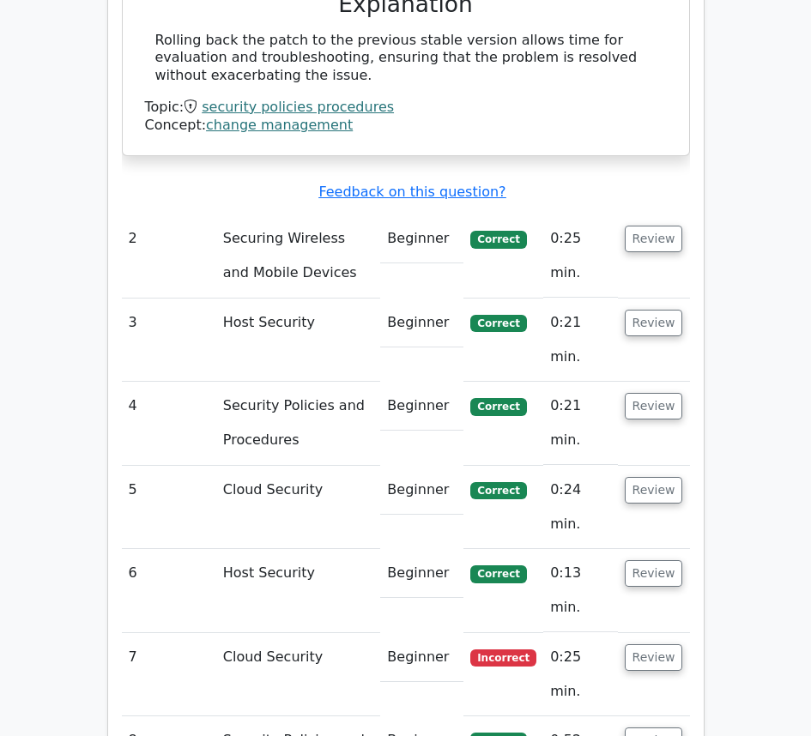
scroll to position [2230, 0]
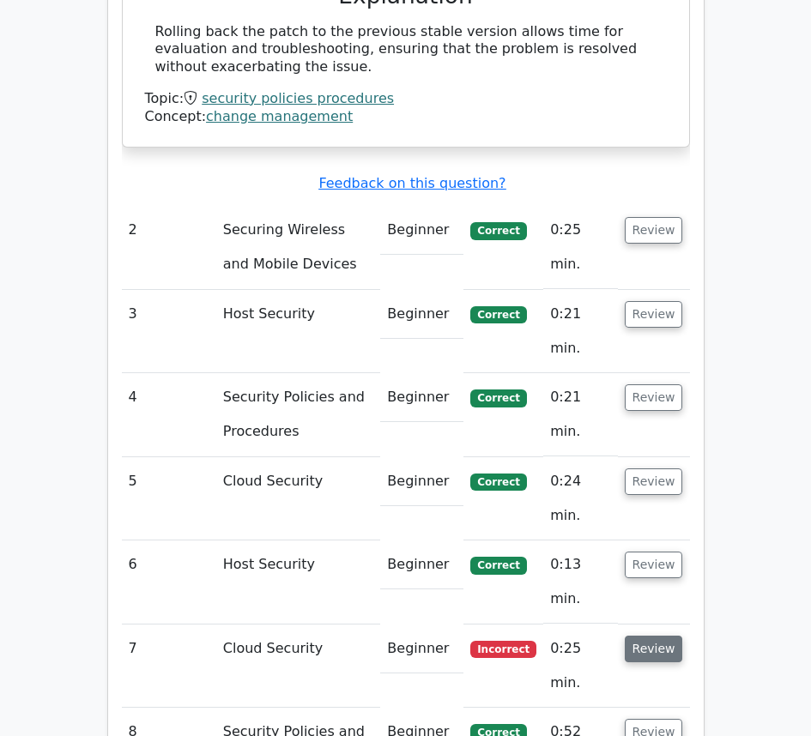
click at [669, 636] on button "Review" at bounding box center [654, 649] width 58 height 27
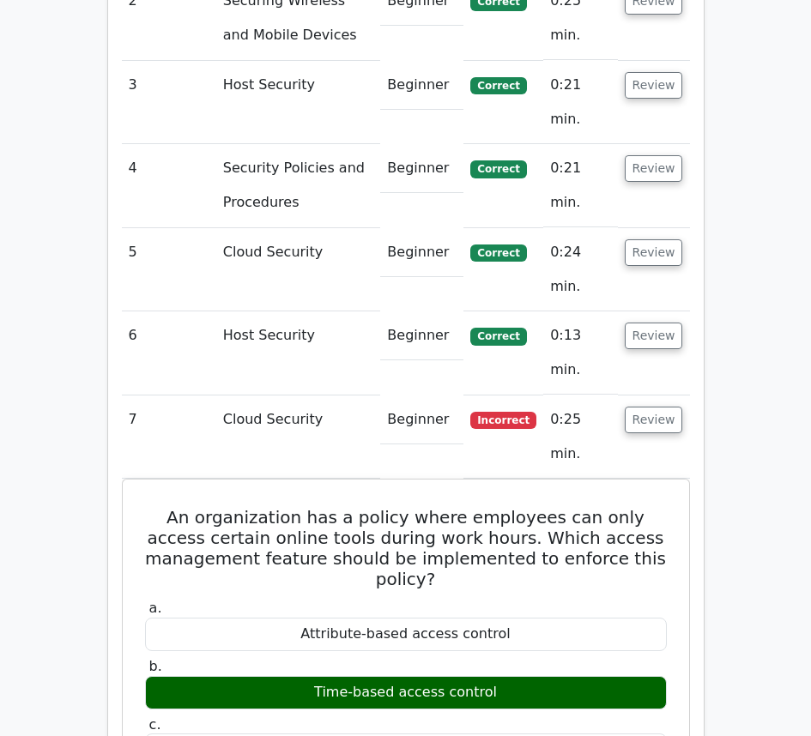
scroll to position [2488, 0]
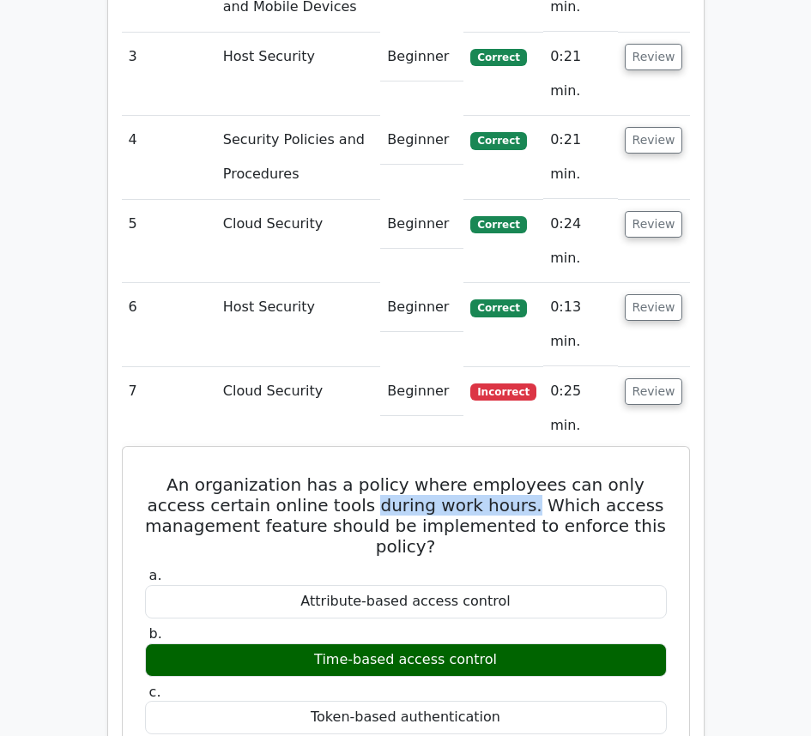
drag, startPoint x: 300, startPoint y: 300, endPoint x: 448, endPoint y: 307, distance: 147.7
click at [448, 474] on h5 "An organization has a policy where employees can only access certain online too…" at bounding box center [405, 515] width 525 height 82
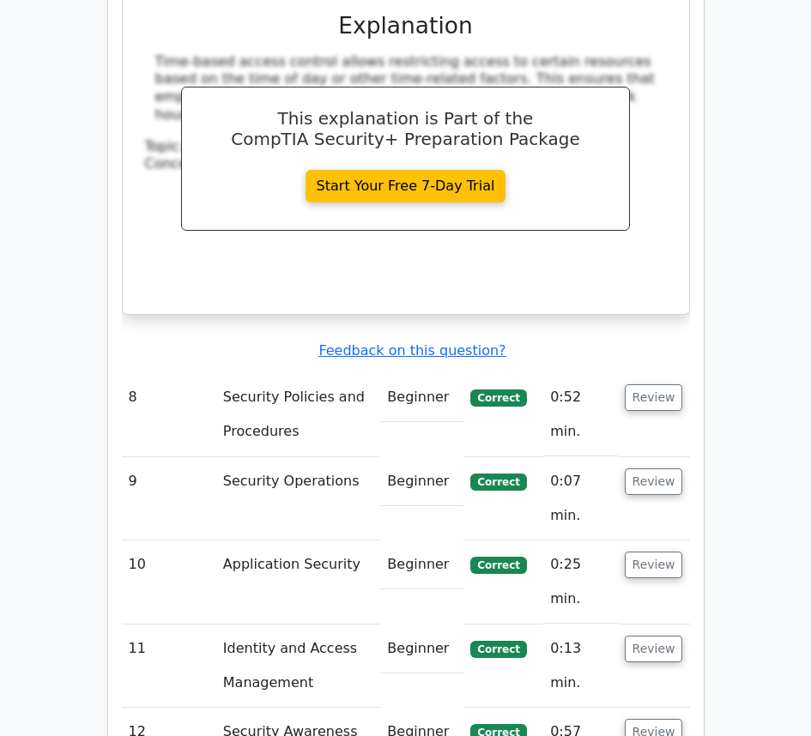
scroll to position [3603, 0]
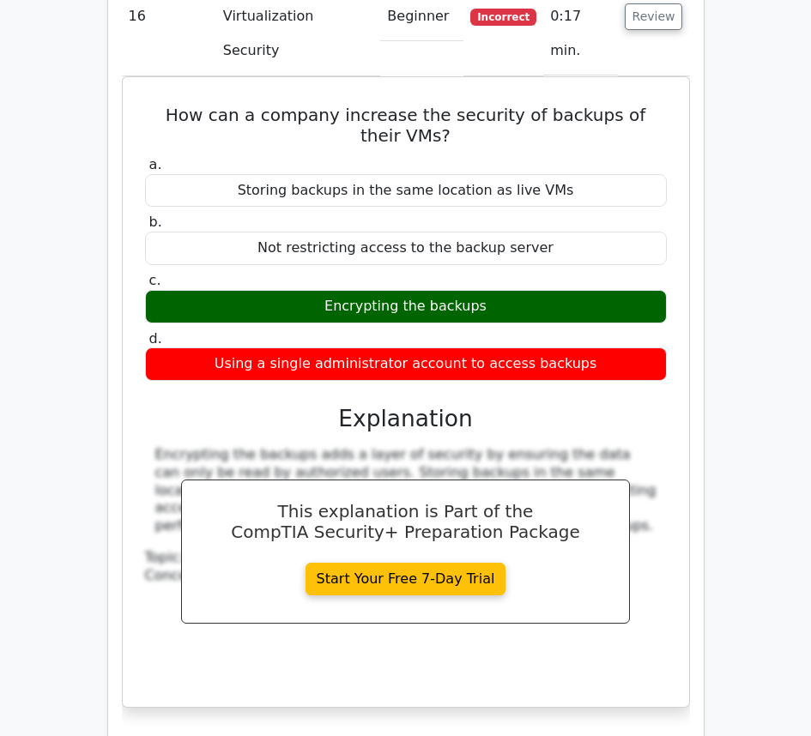
scroll to position [4375, 0]
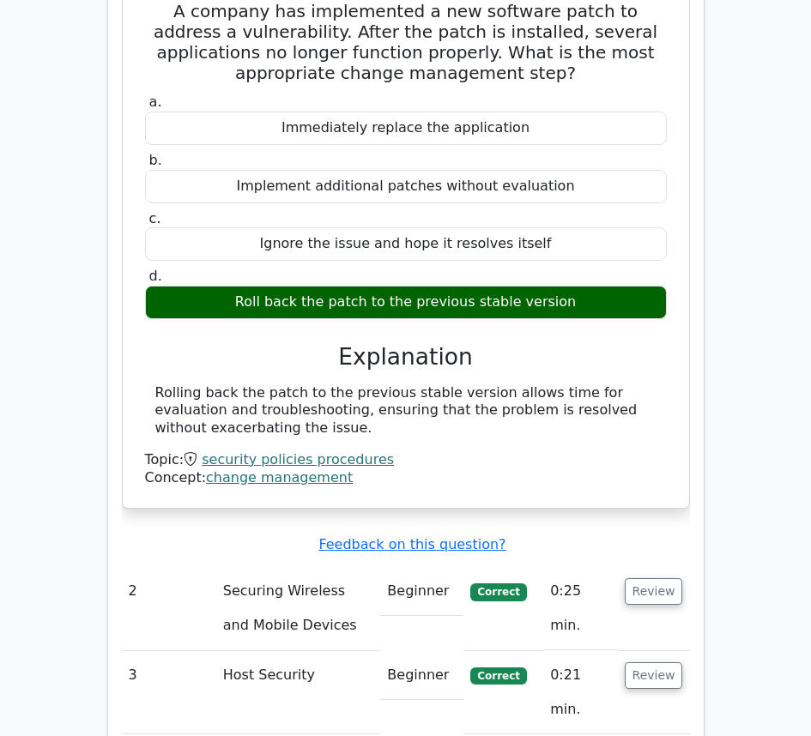
scroll to position [0, 0]
